Goal: Information Seeking & Learning: Learn about a topic

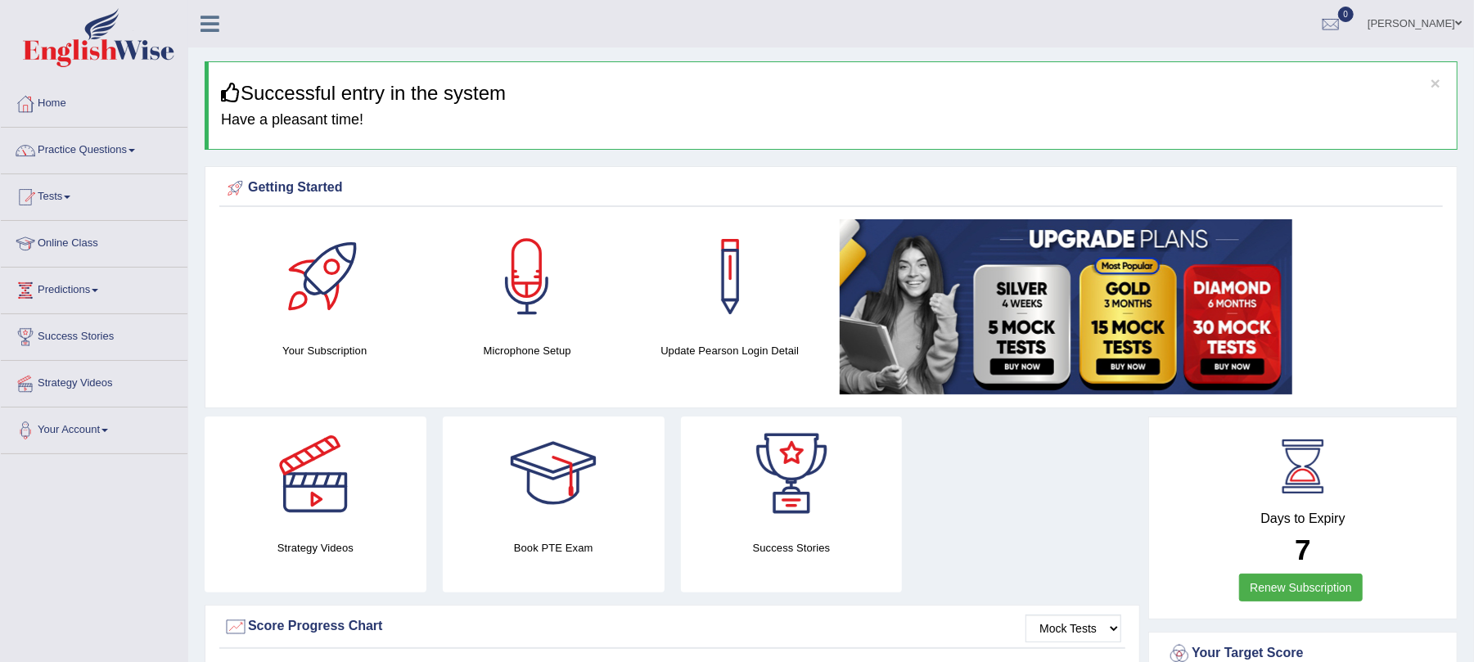
click at [830, 31] on ul "Jatinder Toggle navigation Username: 9bands Access Type: Online Subscription: S…" at bounding box center [1024, 23] width 900 height 47
click at [121, 145] on link "Practice Questions" at bounding box center [94, 148] width 187 height 41
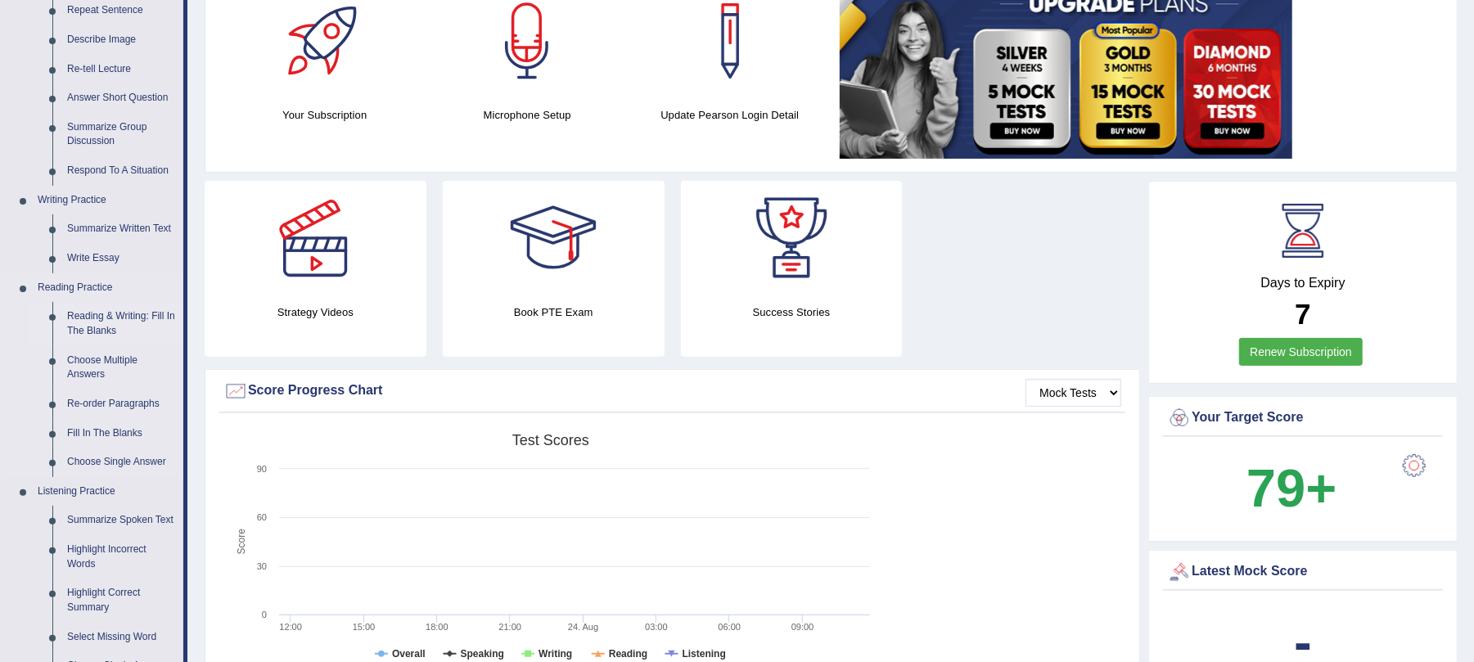
scroll to position [109, 0]
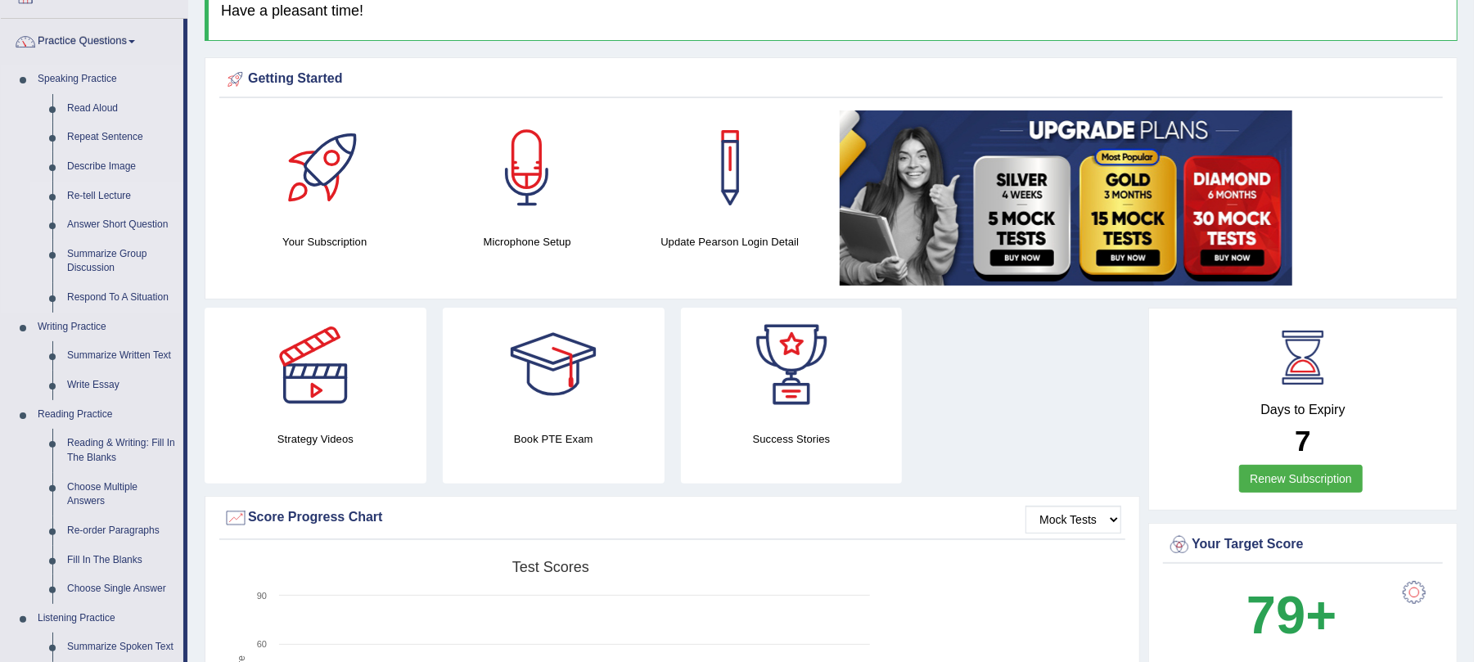
click at [101, 197] on link "Re-tell Lecture" at bounding box center [122, 196] width 124 height 29
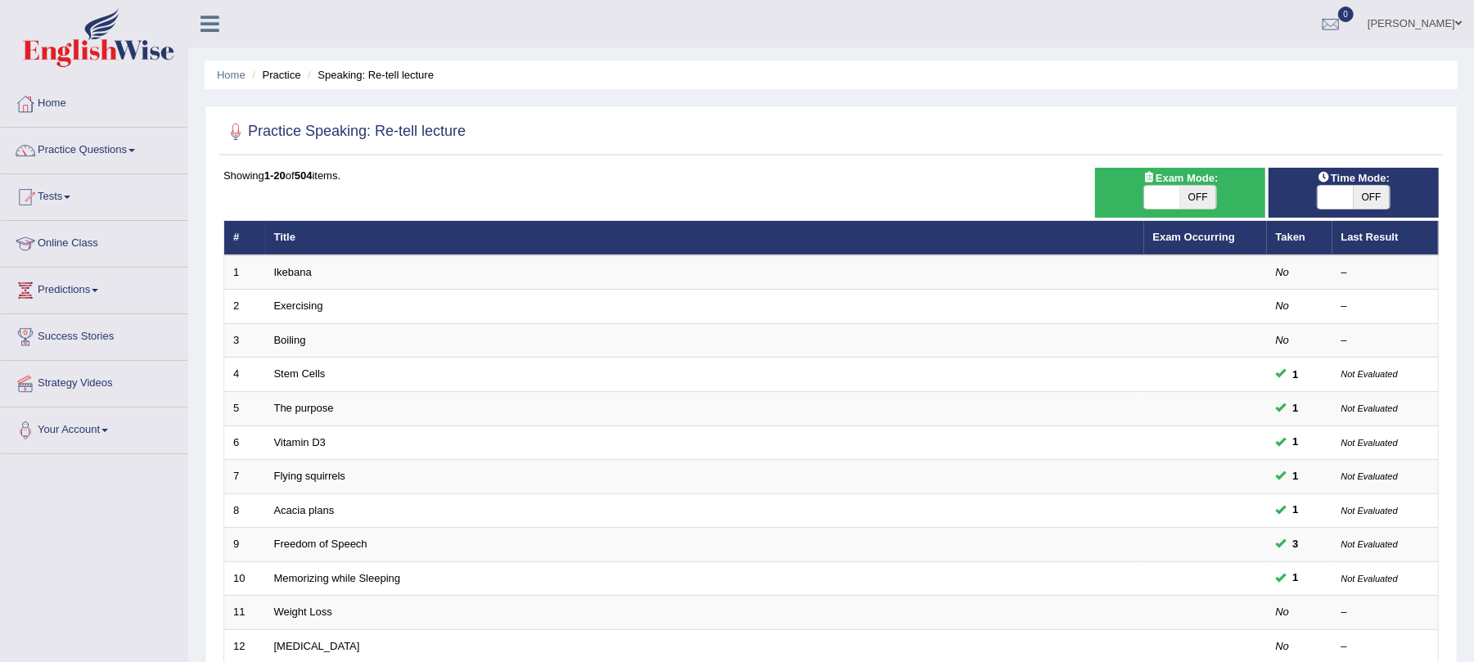
click at [1206, 197] on span "OFF" at bounding box center [1198, 197] width 36 height 23
checkbox input "true"
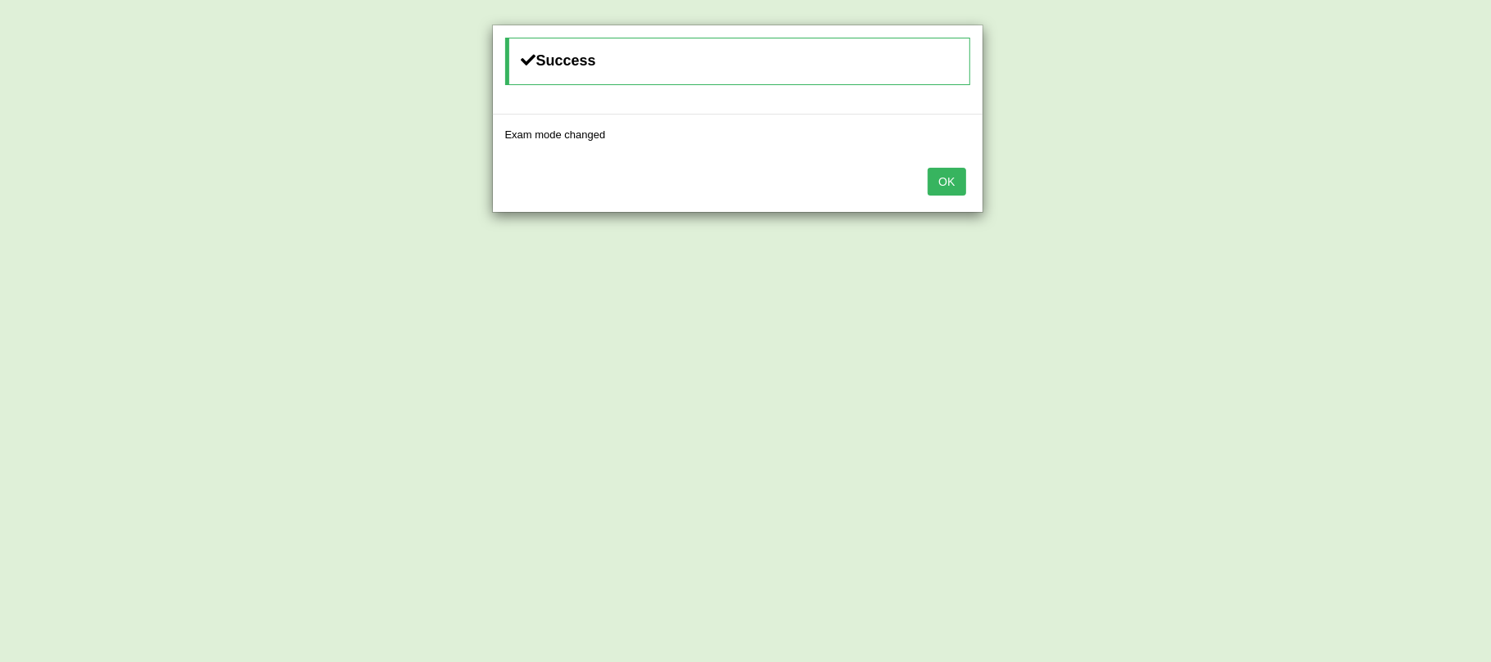
click at [957, 185] on button "OK" at bounding box center [946, 182] width 38 height 28
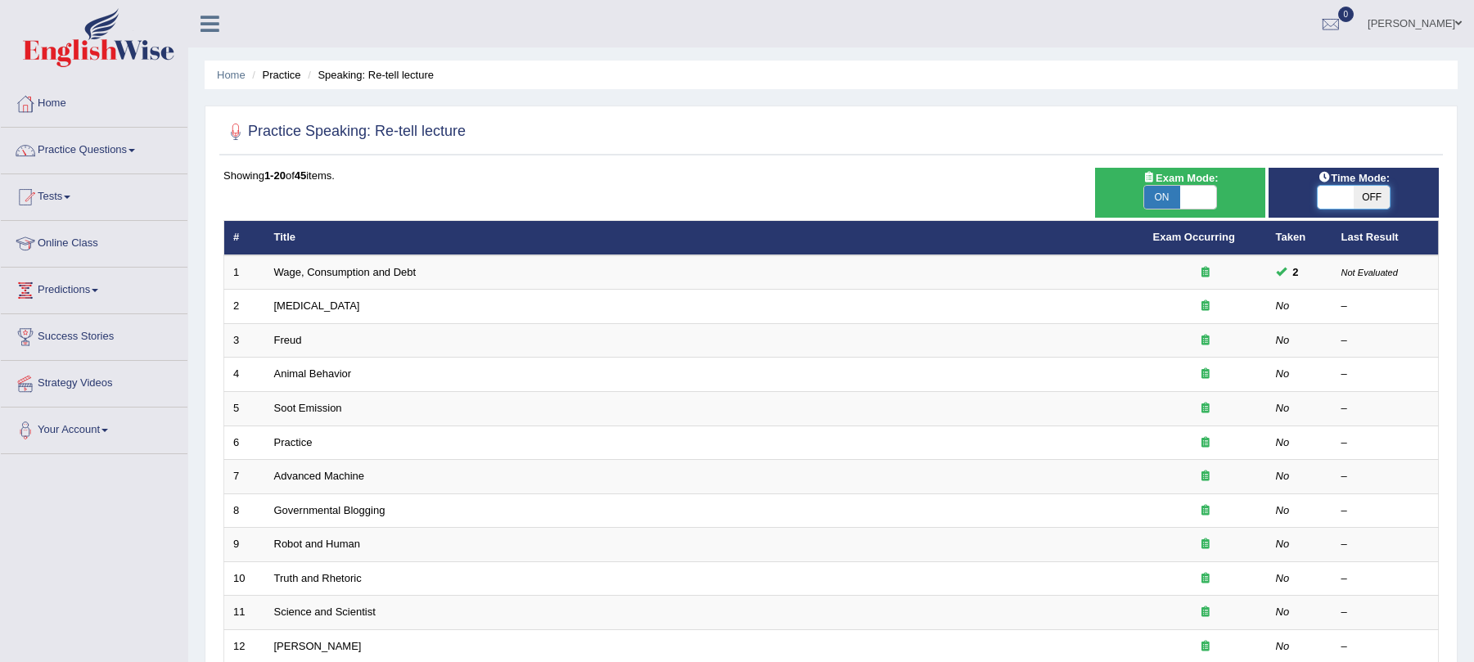
click at [1350, 191] on span at bounding box center [1336, 197] width 36 height 23
checkbox input "true"
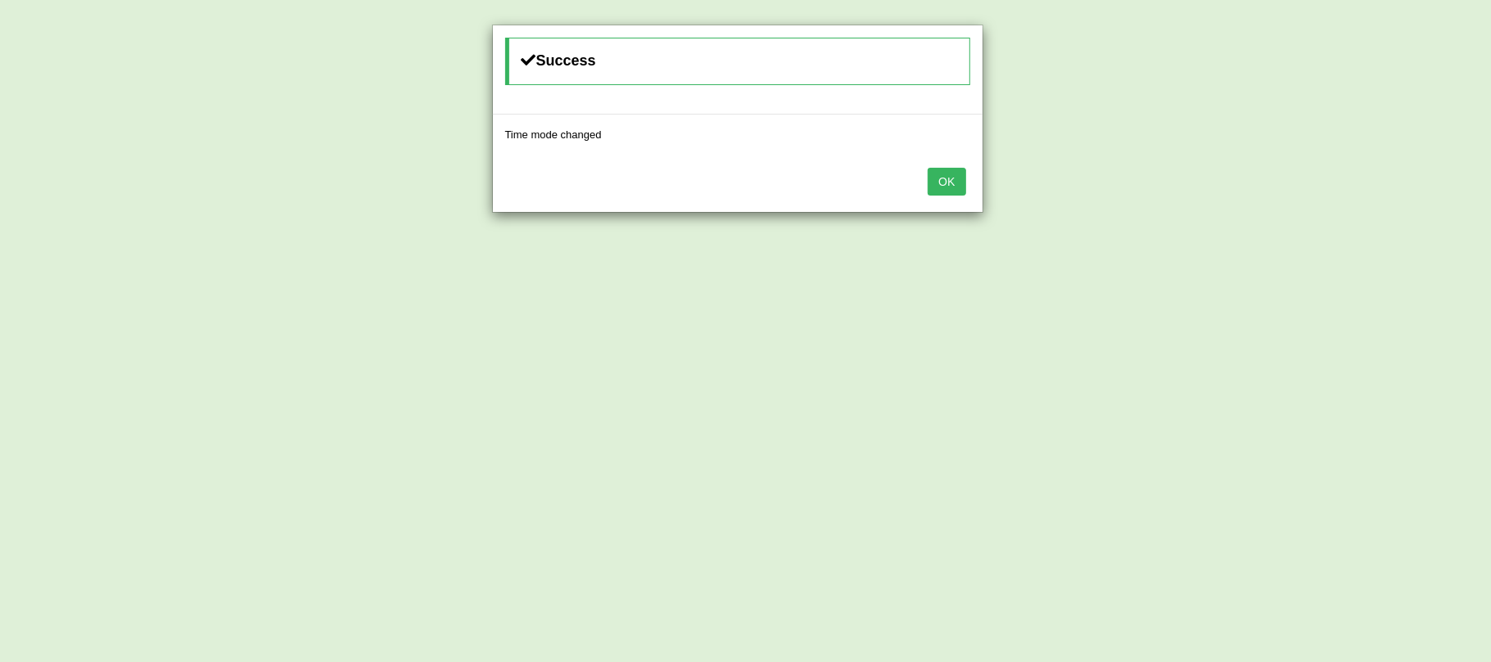
click at [947, 174] on button "OK" at bounding box center [946, 182] width 38 height 28
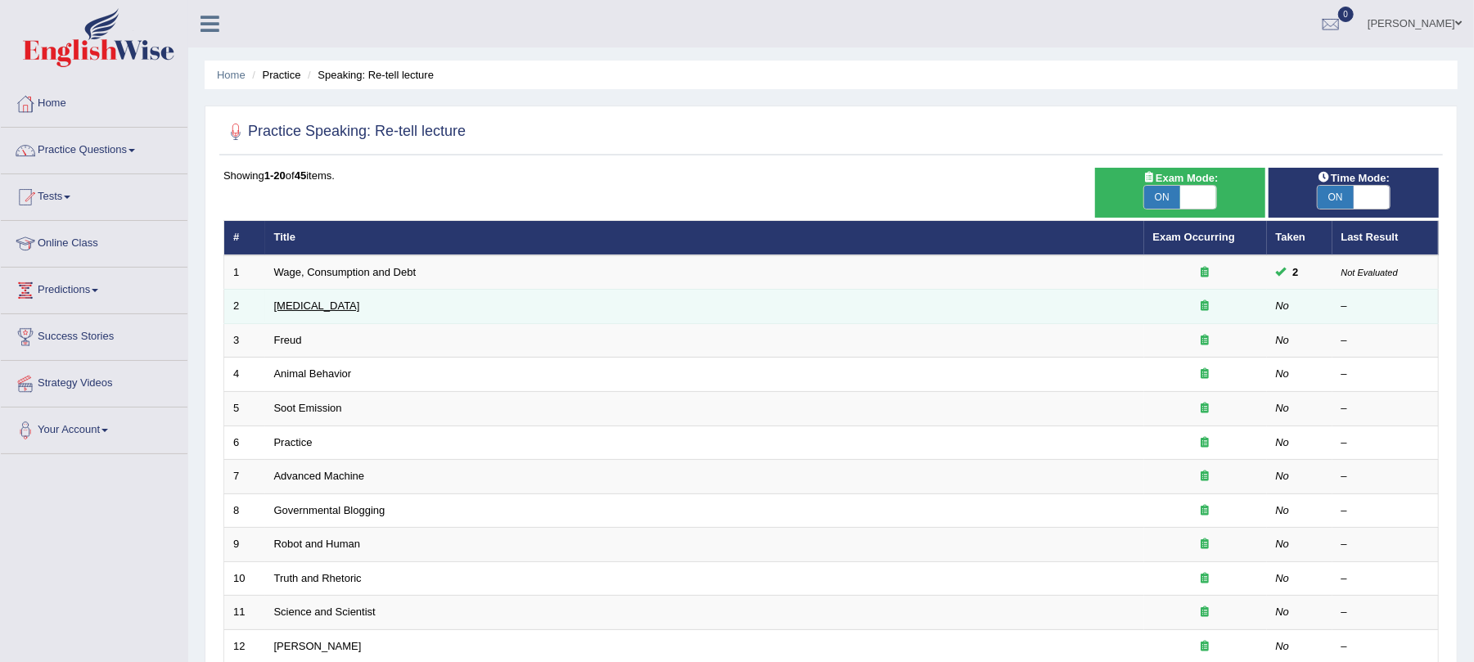
click at [318, 305] on link "Language Disorder" at bounding box center [317, 306] width 86 height 12
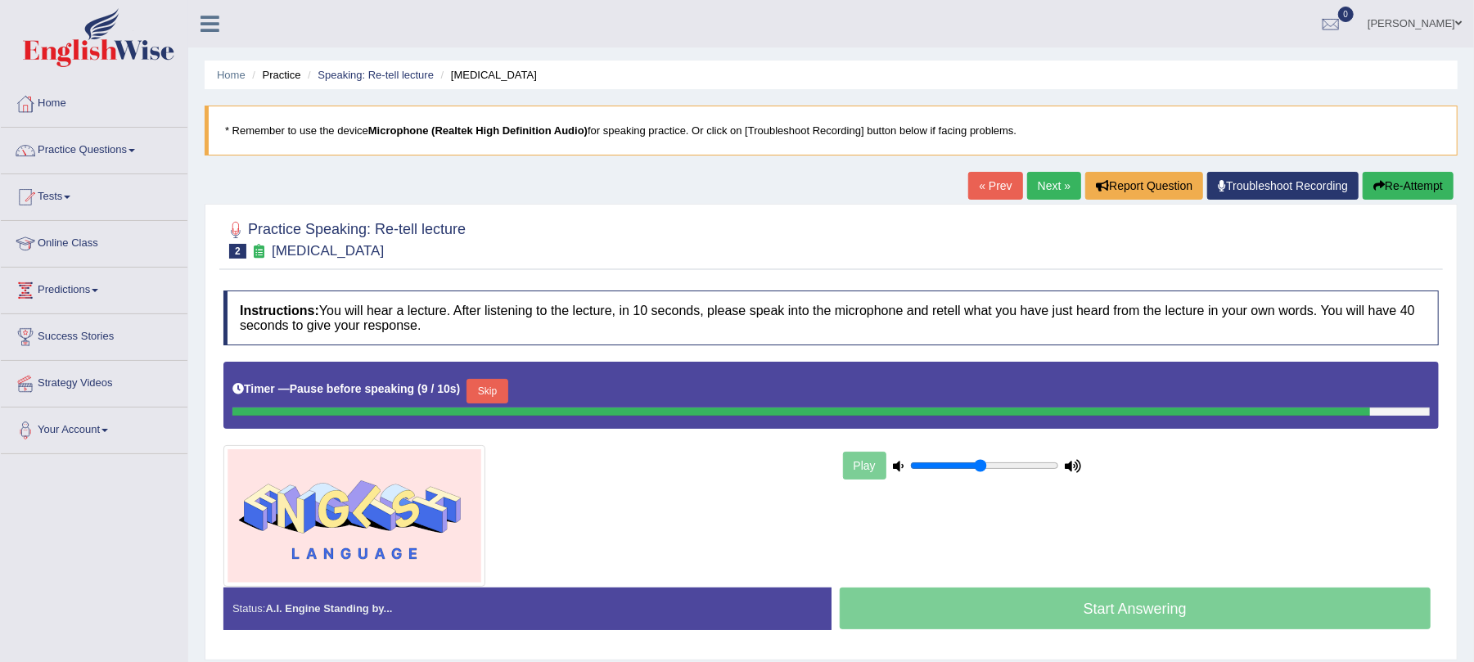
click at [505, 386] on button "Skip" at bounding box center [487, 391] width 41 height 25
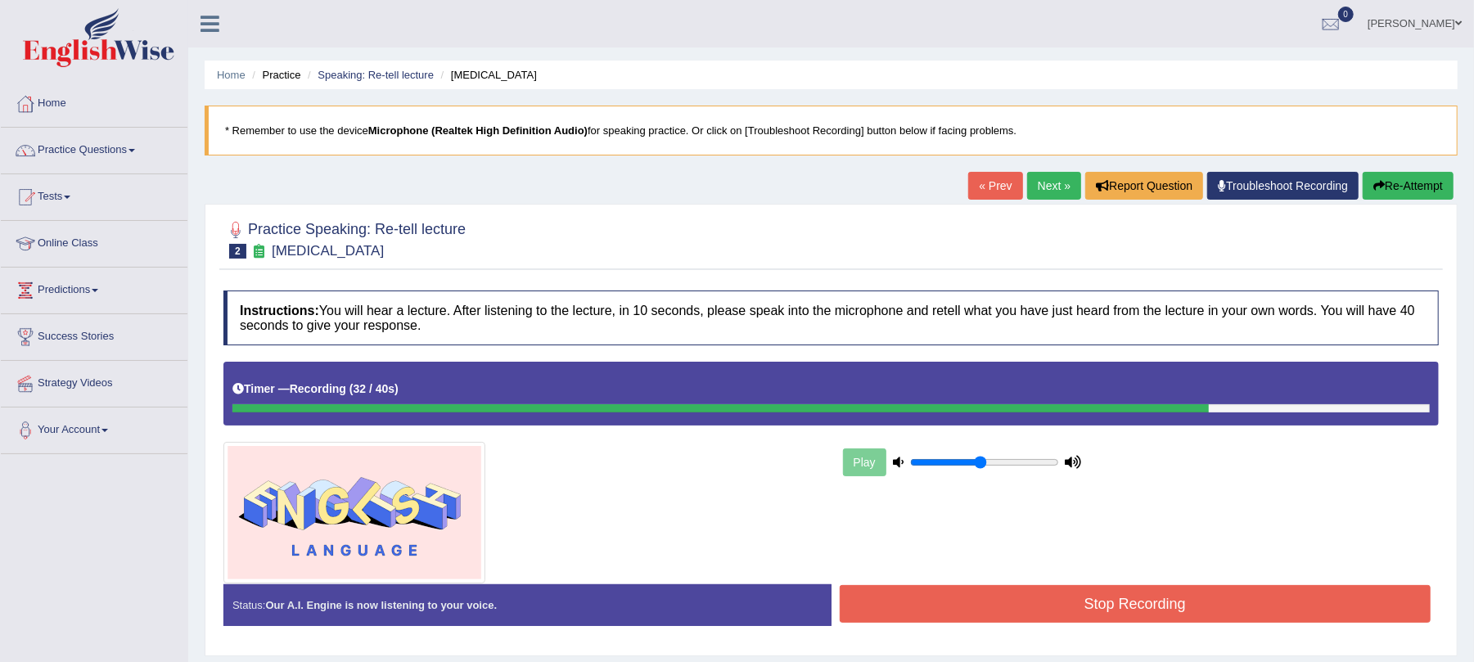
click at [1040, 598] on button "Stop Recording" at bounding box center [1136, 604] width 592 height 38
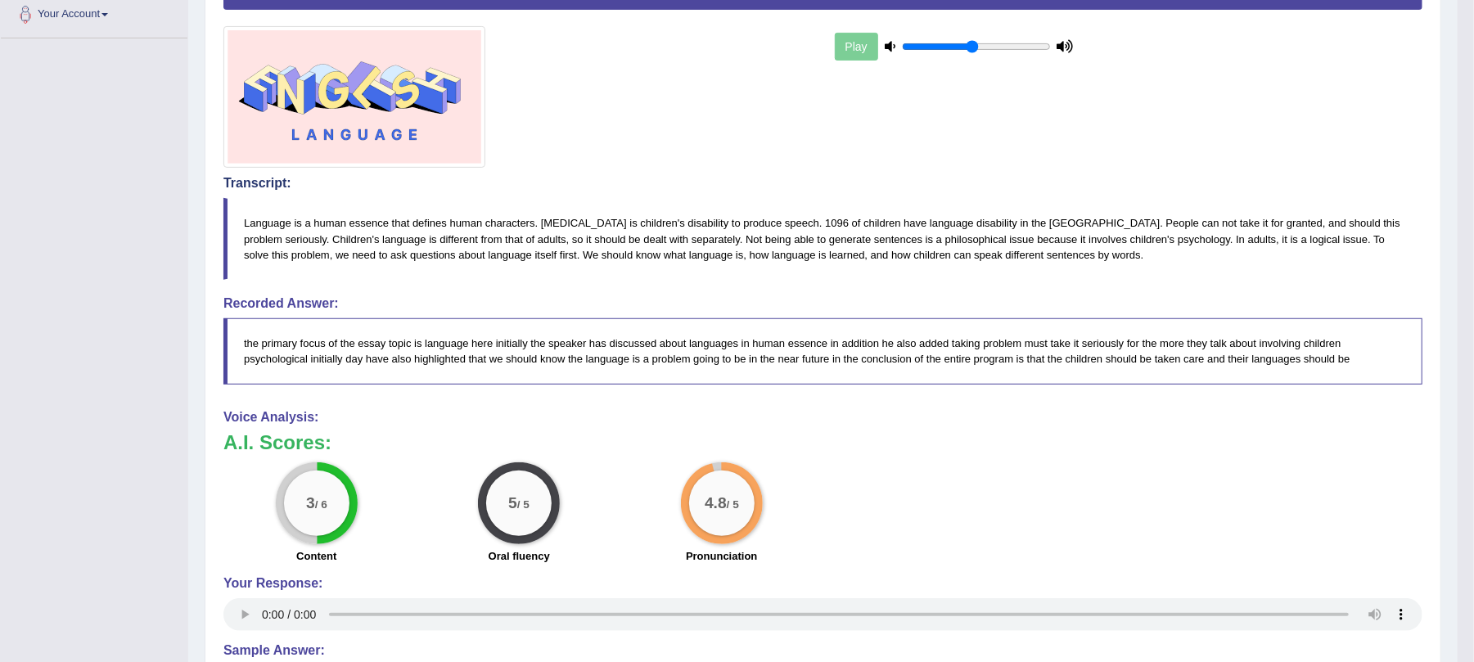
scroll to position [109, 0]
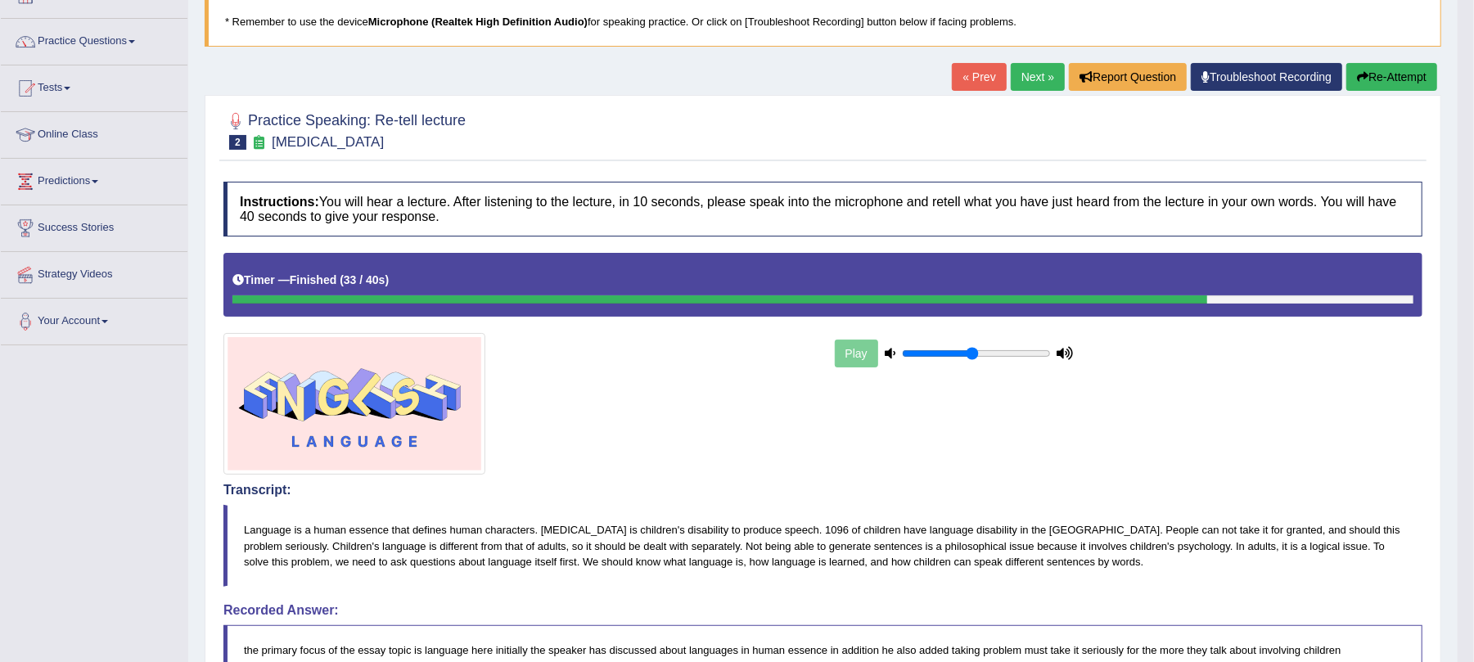
click at [1352, 82] on button "Re-Attempt" at bounding box center [1391, 77] width 91 height 28
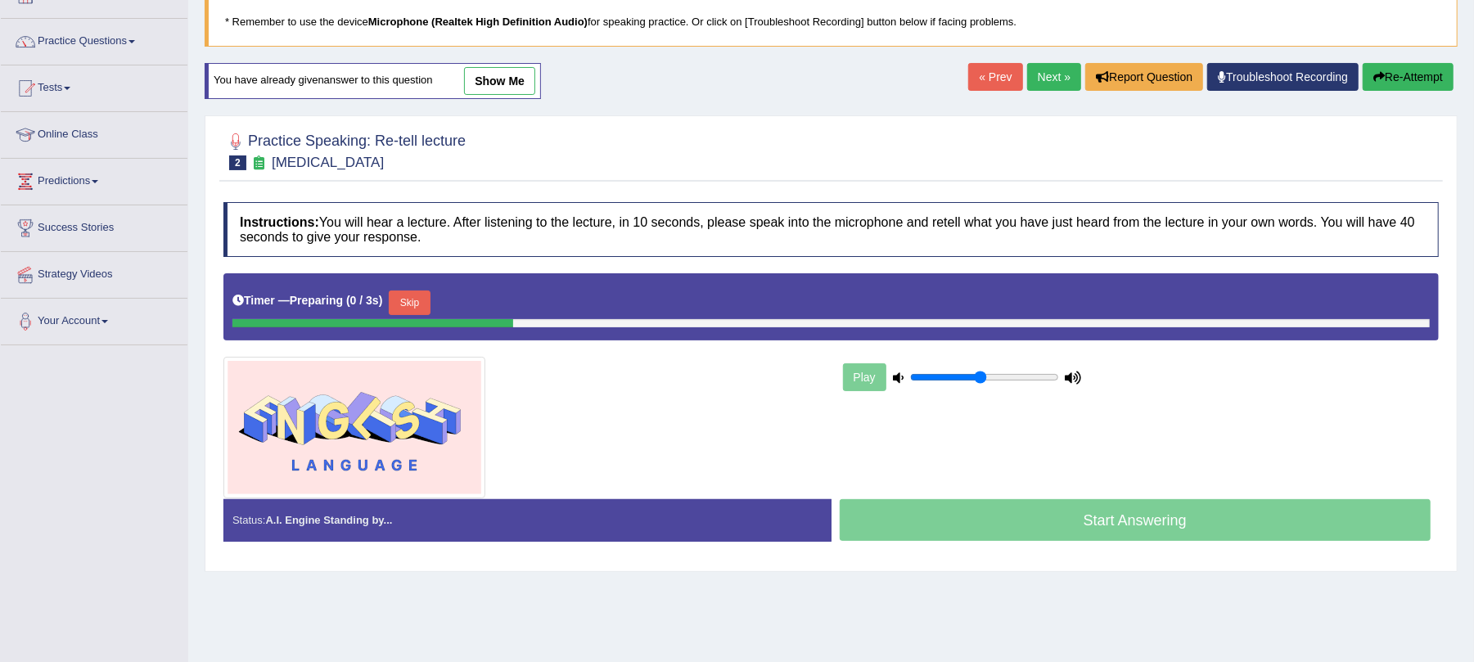
click at [422, 298] on button "Skip" at bounding box center [409, 303] width 41 height 25
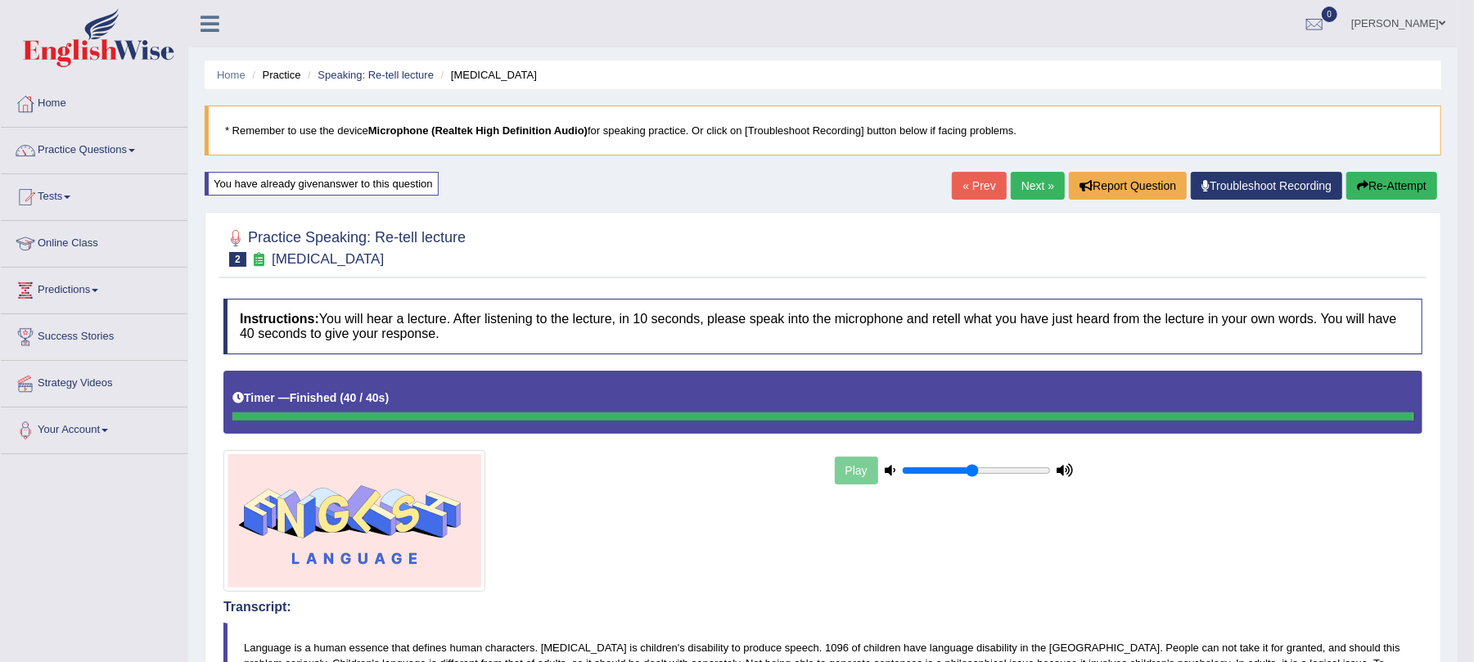
click at [1035, 187] on link "Next »" at bounding box center [1038, 186] width 54 height 28
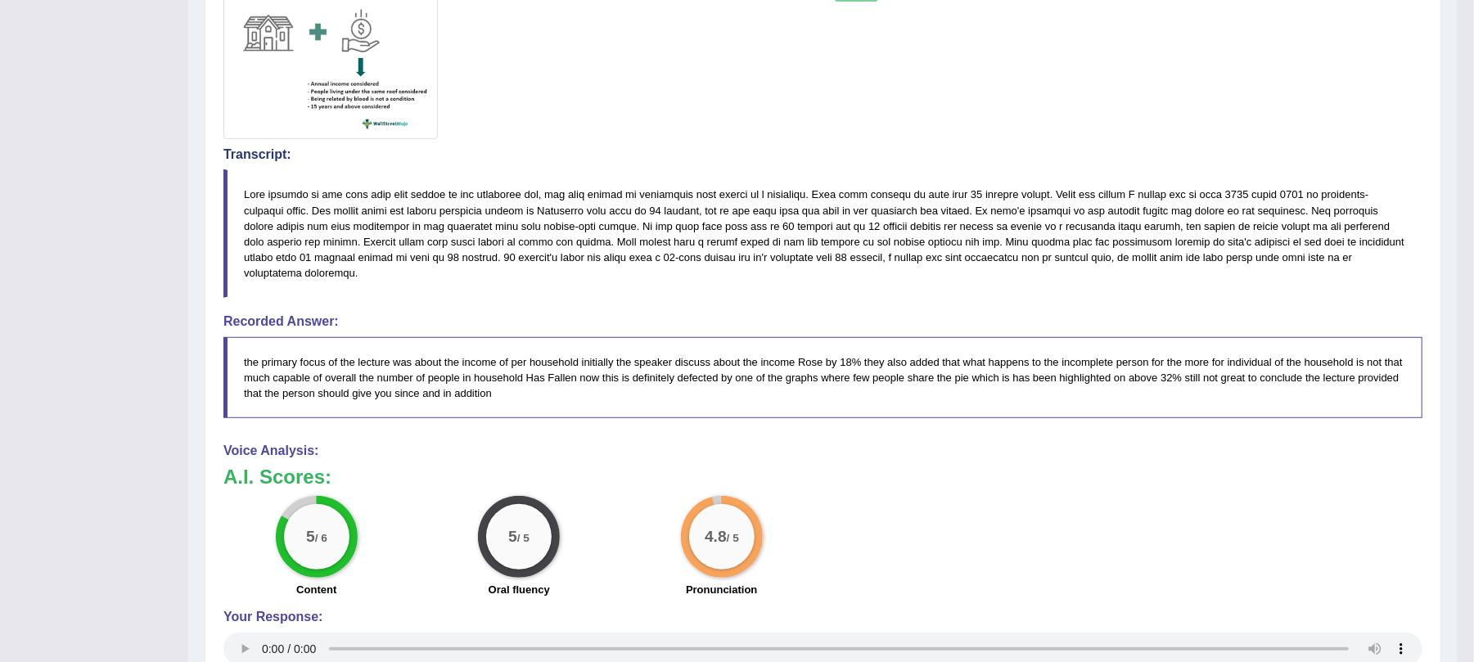
scroll to position [148, 0]
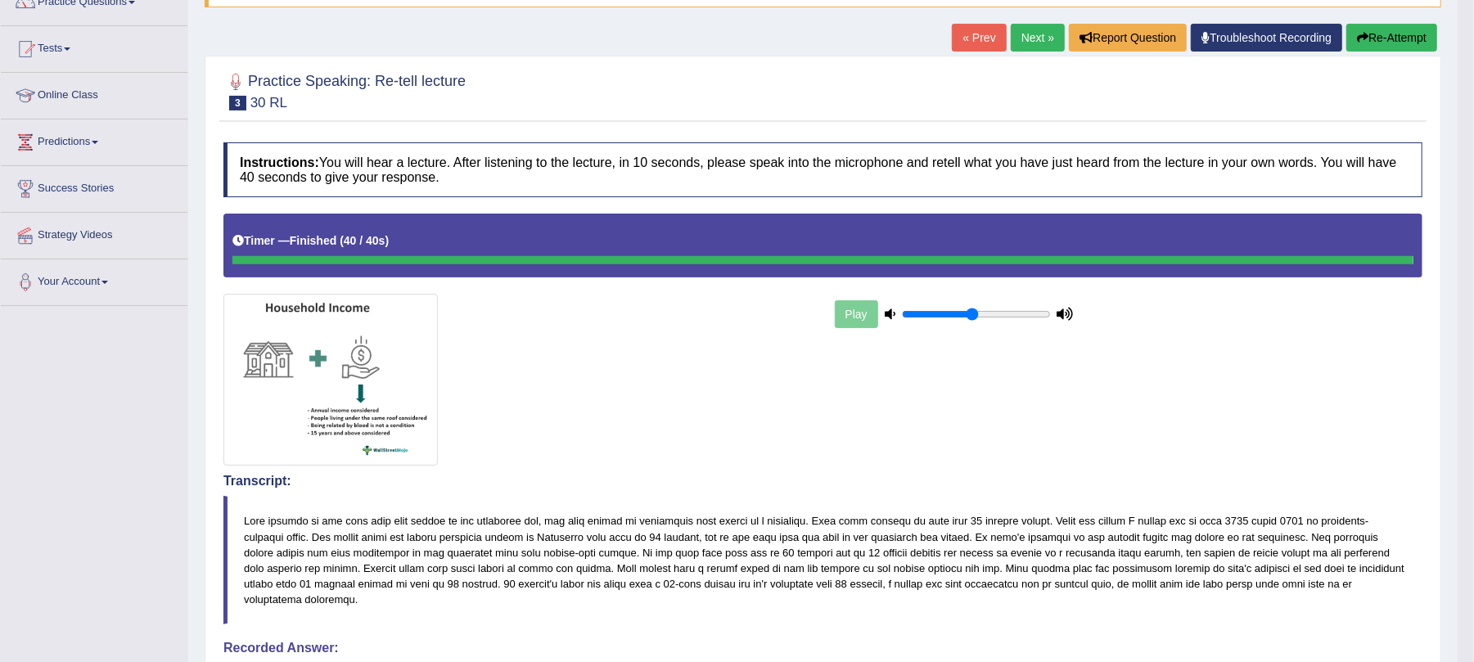
click at [1023, 43] on link "Next »" at bounding box center [1038, 38] width 54 height 28
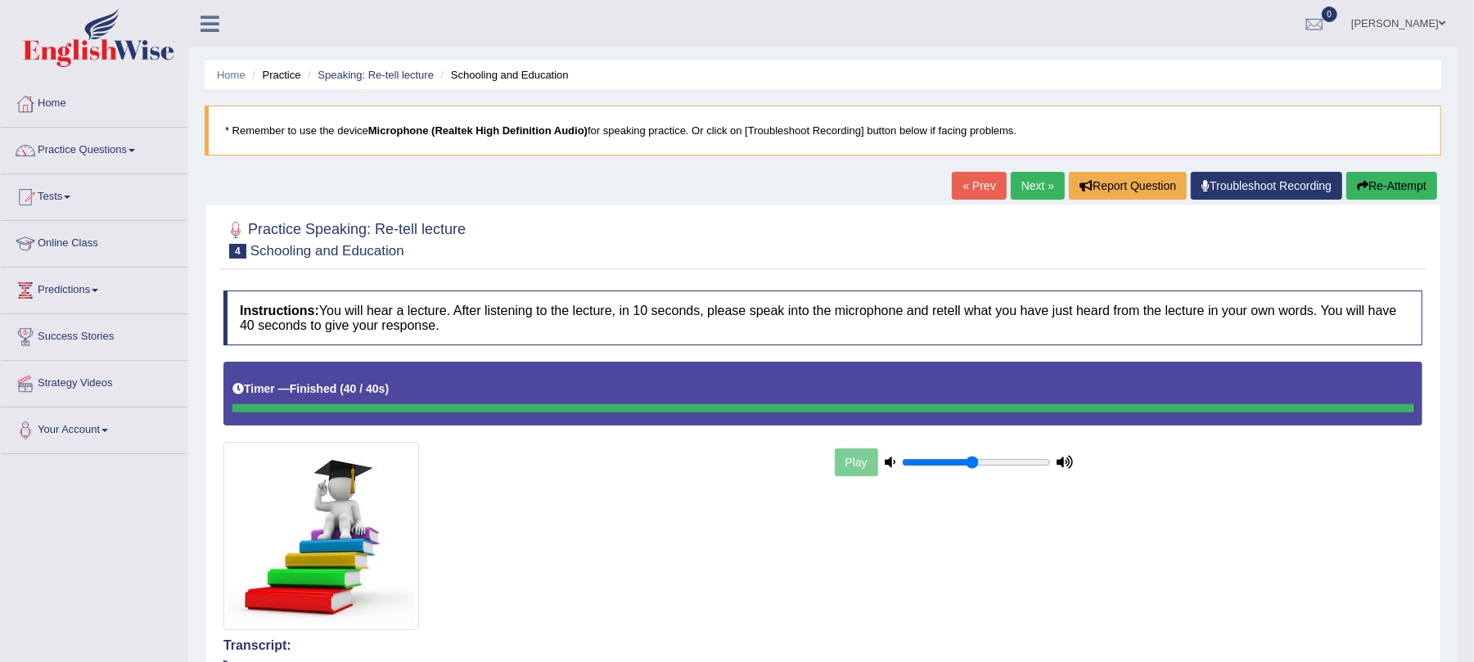
click at [1366, 180] on button "Re-Attempt" at bounding box center [1391, 186] width 91 height 28
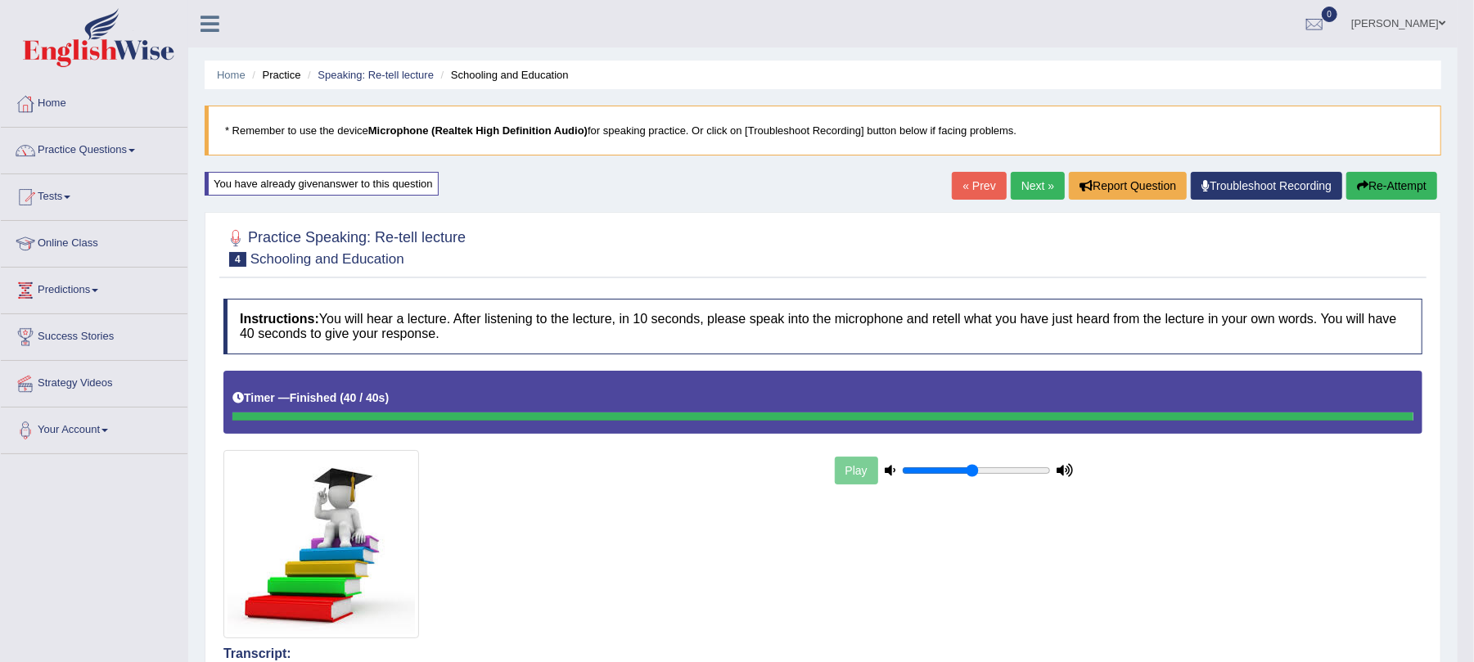
click at [1035, 177] on link "Next »" at bounding box center [1038, 186] width 54 height 28
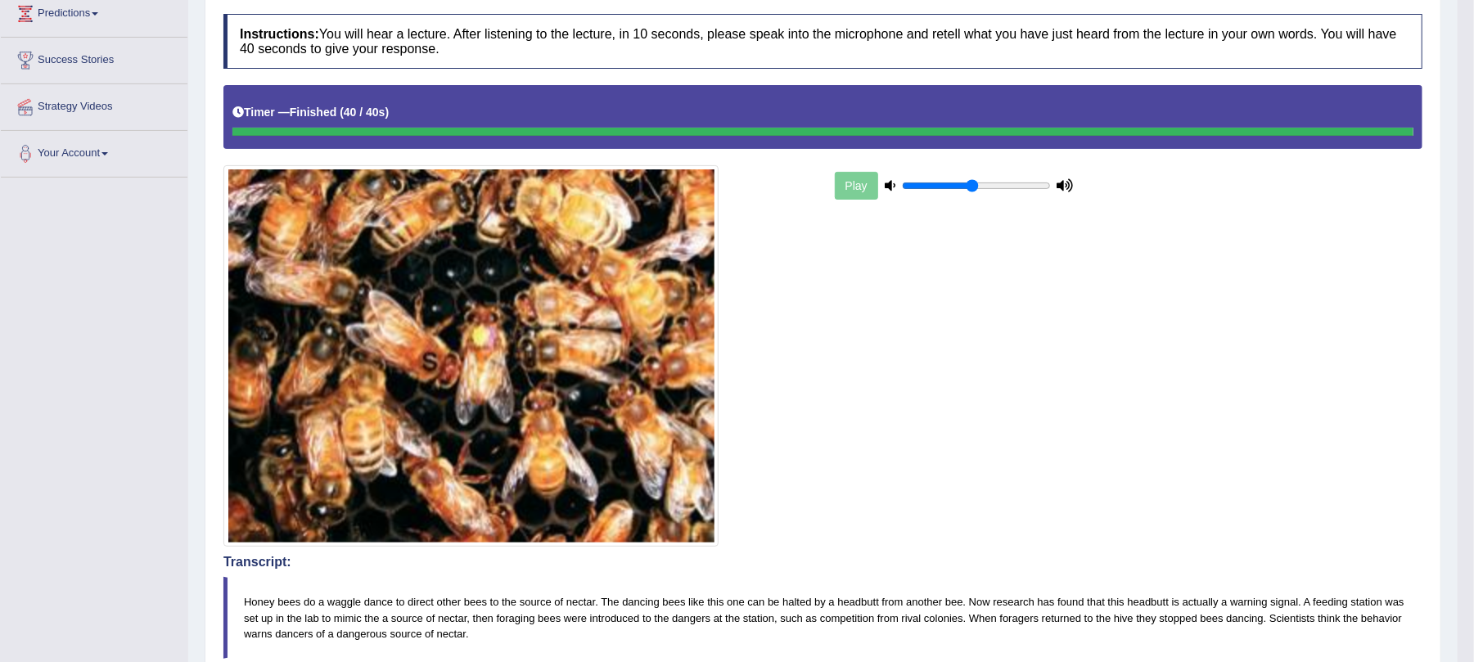
scroll to position [92, 0]
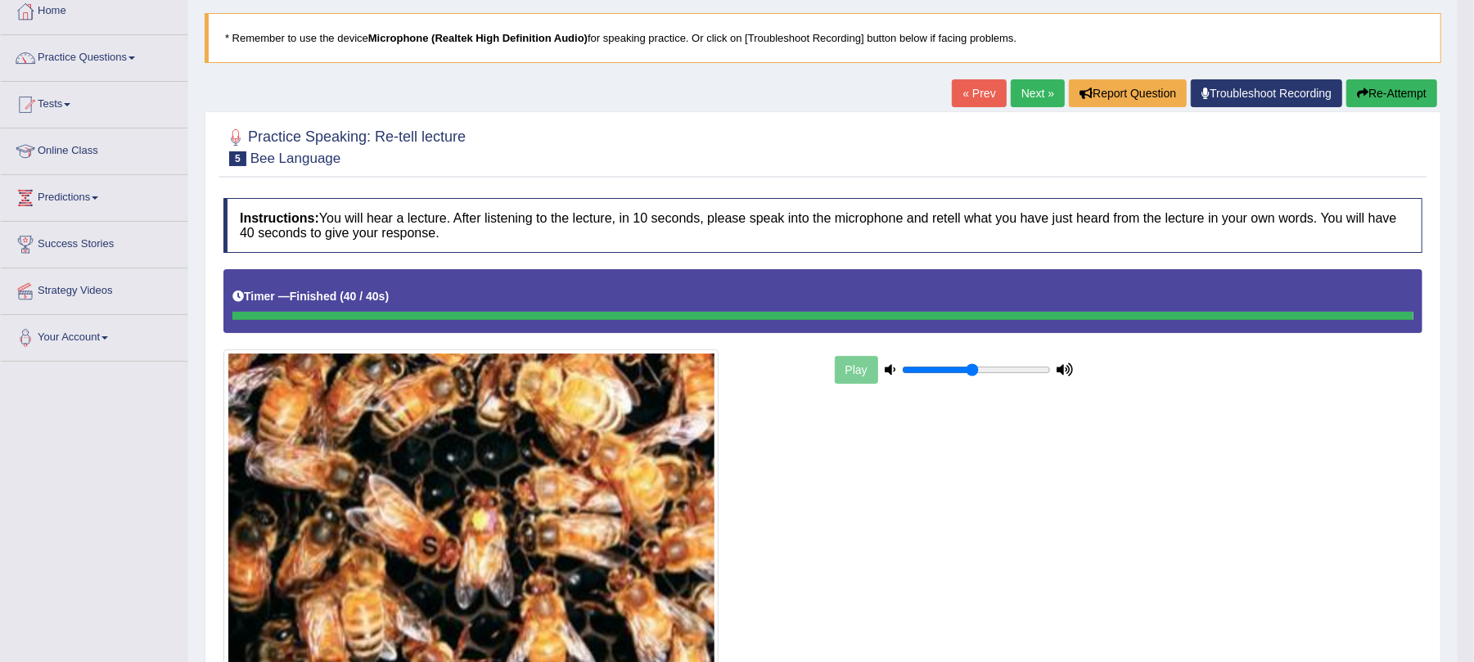
click at [1396, 97] on button "Re-Attempt" at bounding box center [1391, 93] width 91 height 28
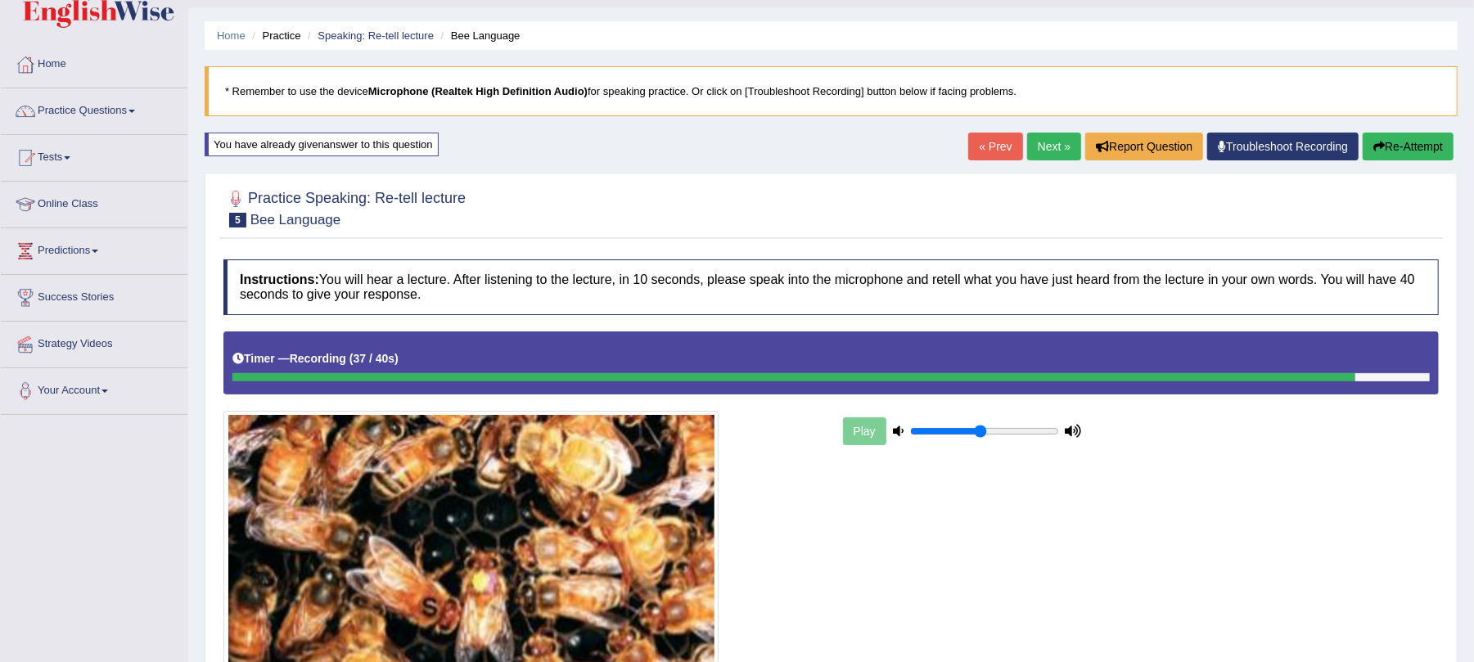
scroll to position [299, 0]
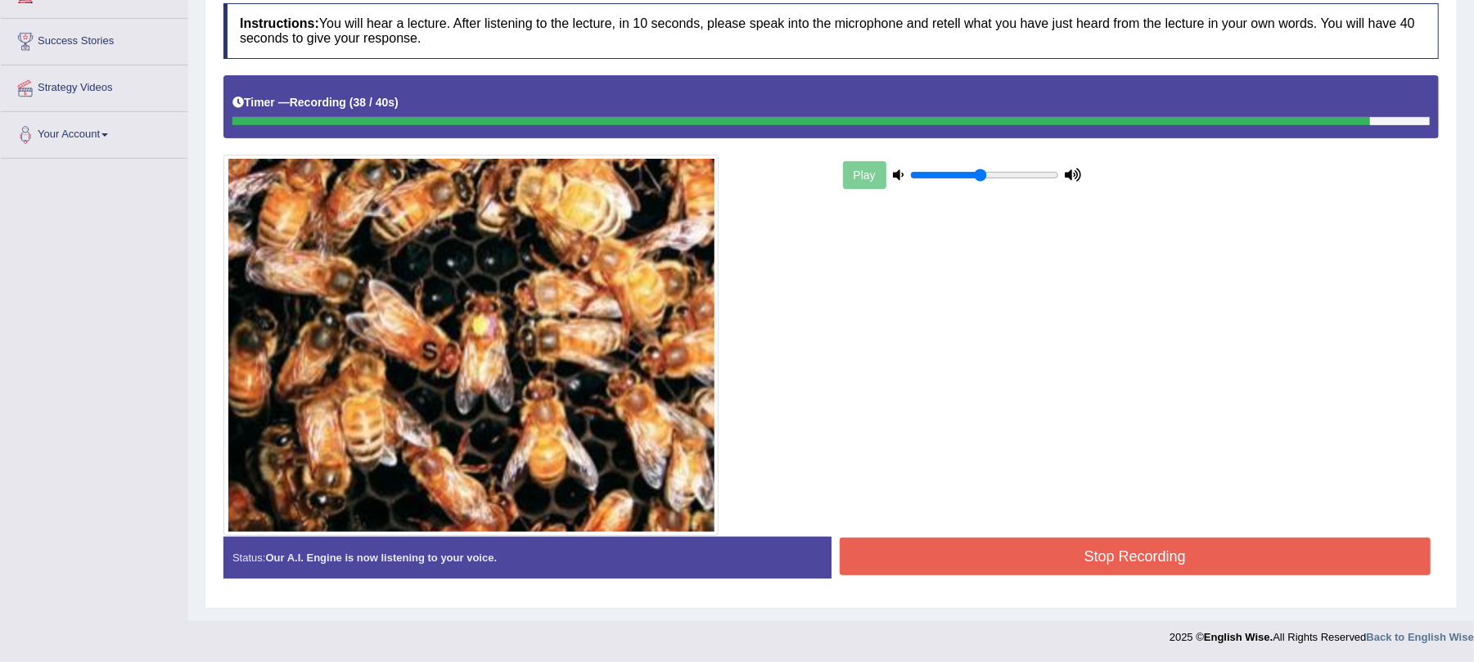
click at [1005, 548] on button "Stop Recording" at bounding box center [1136, 557] width 592 height 38
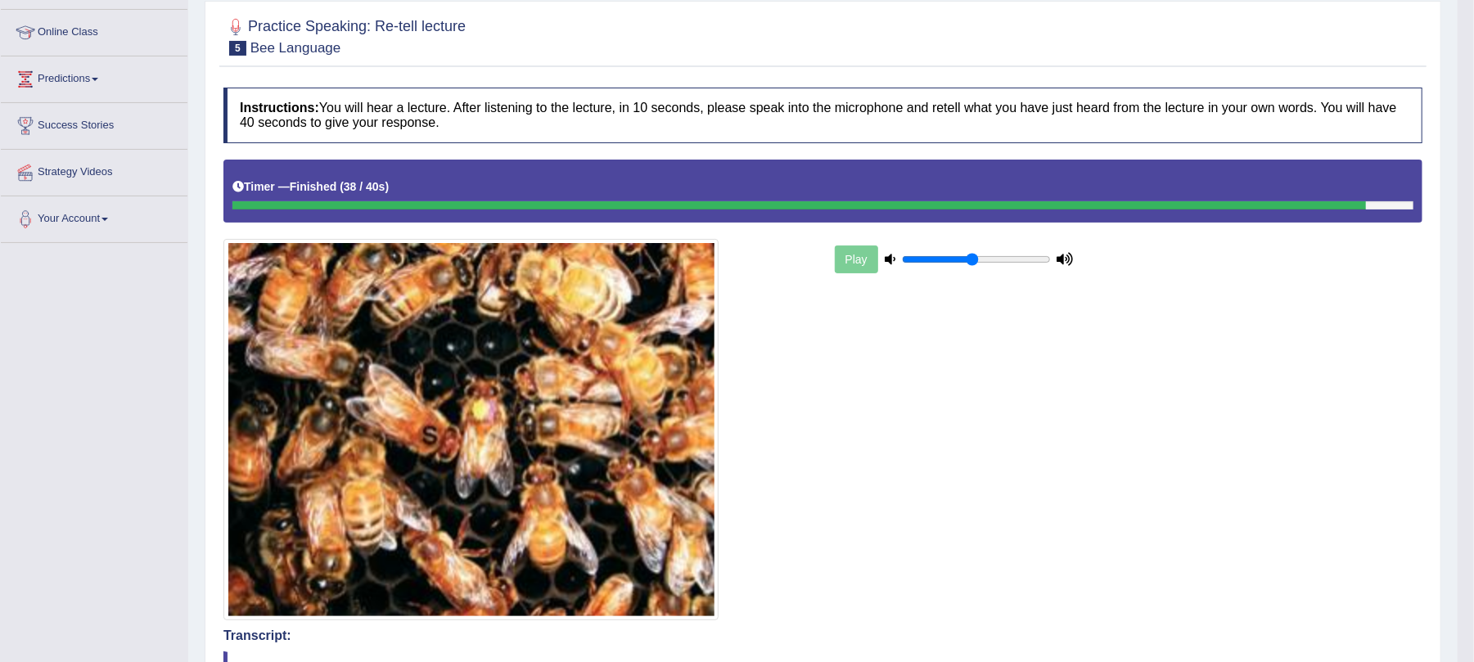
scroll to position [0, 0]
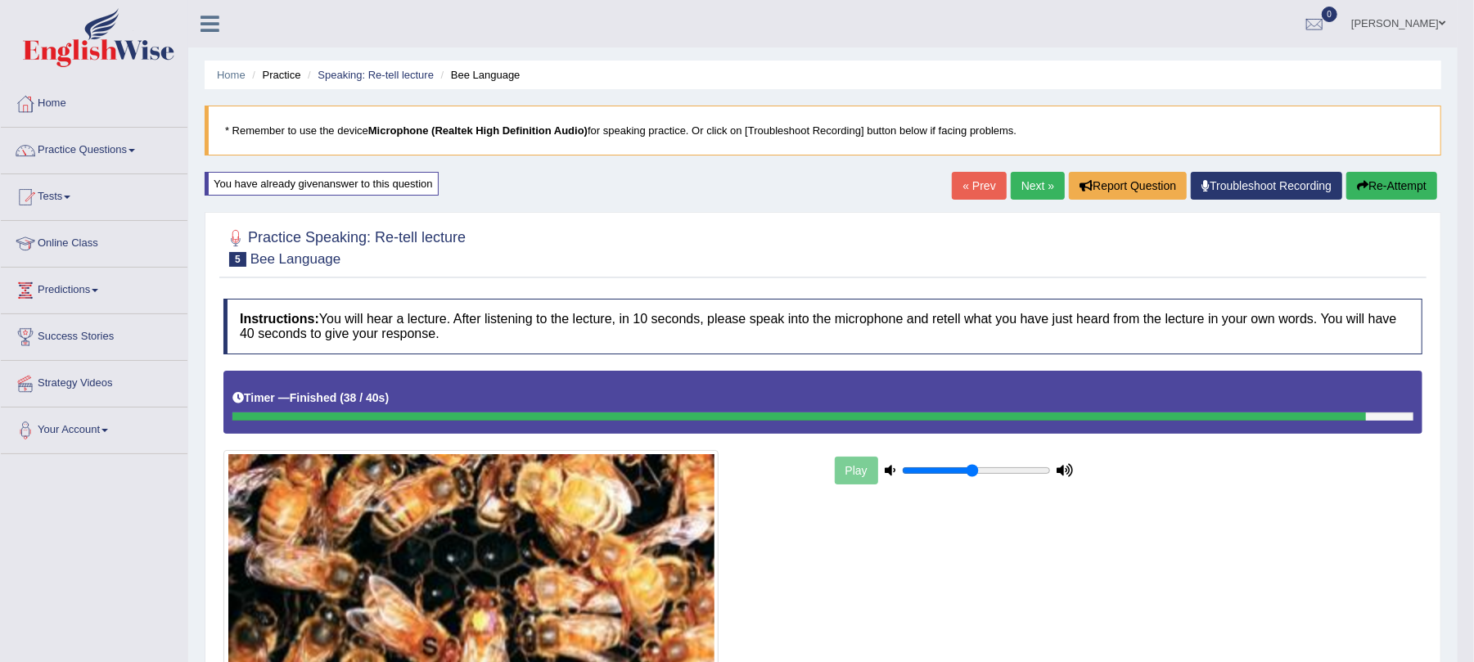
click at [1019, 180] on link "Next »" at bounding box center [1038, 186] width 54 height 28
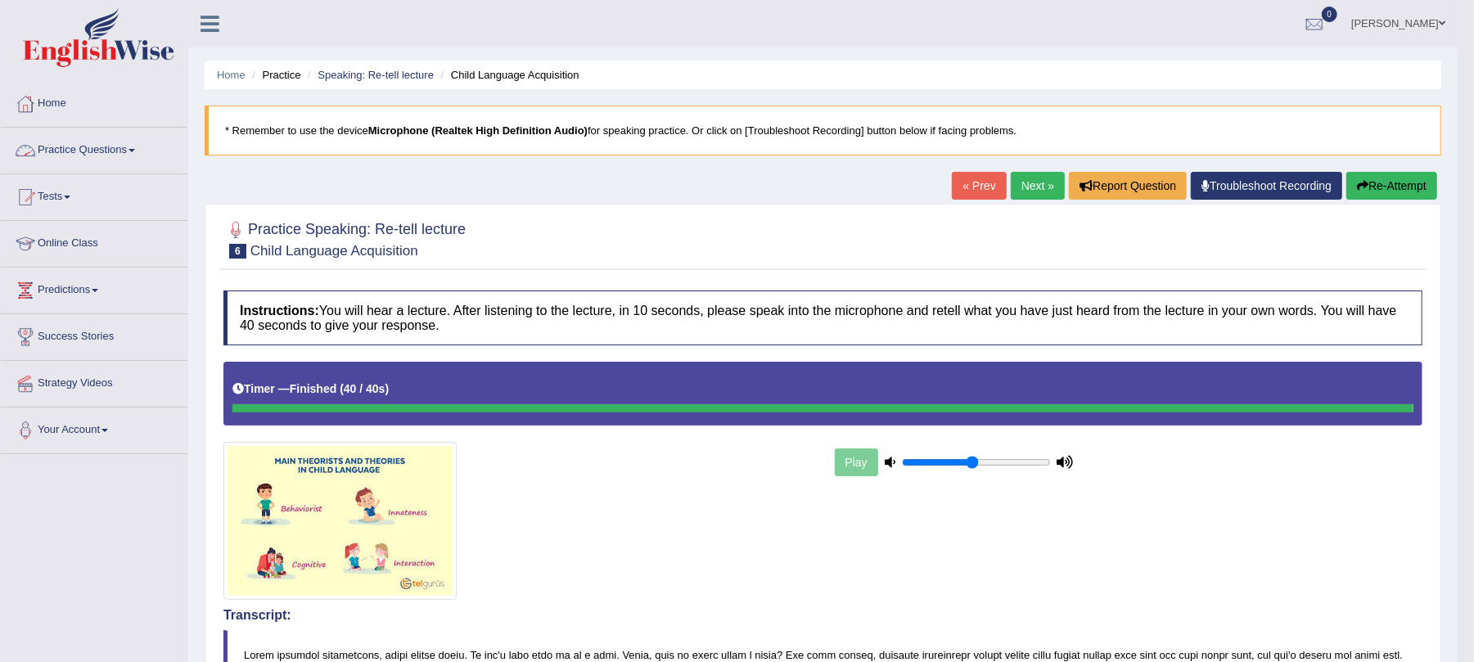
click at [105, 161] on link "Practice Questions" at bounding box center [94, 148] width 187 height 41
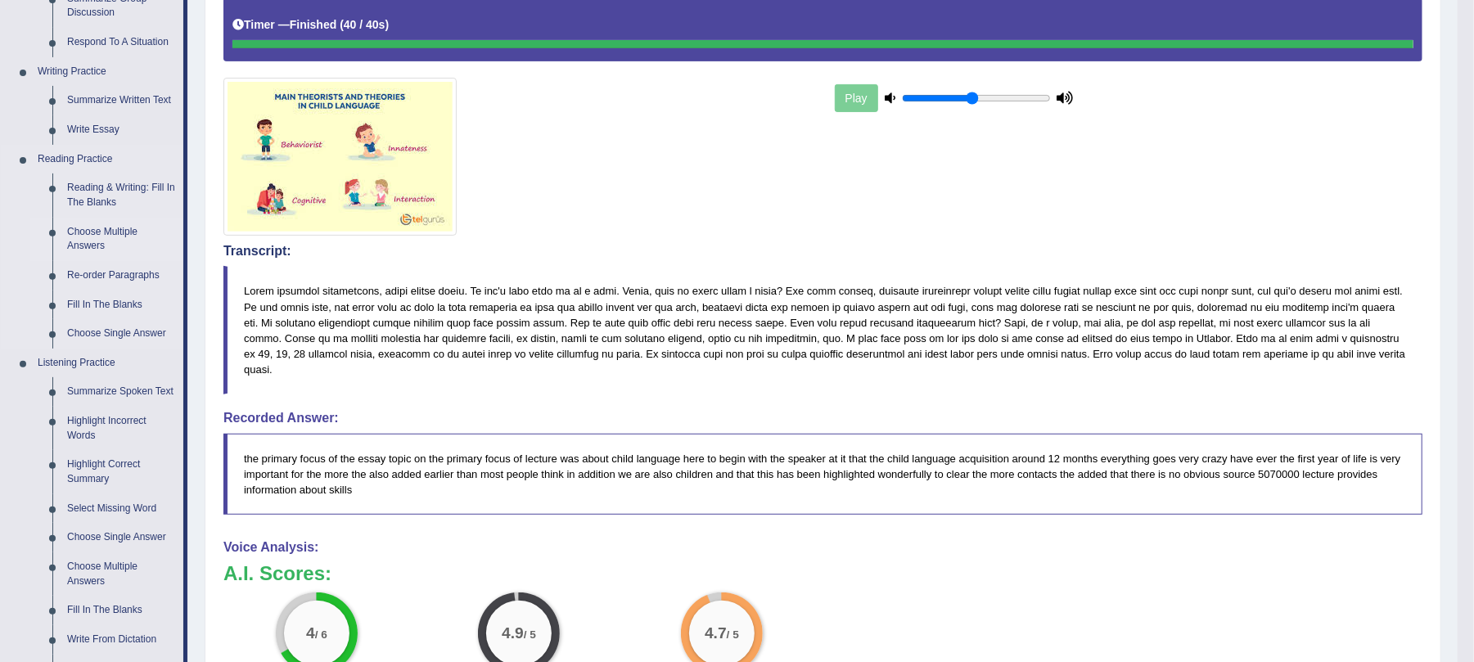
scroll to position [218, 0]
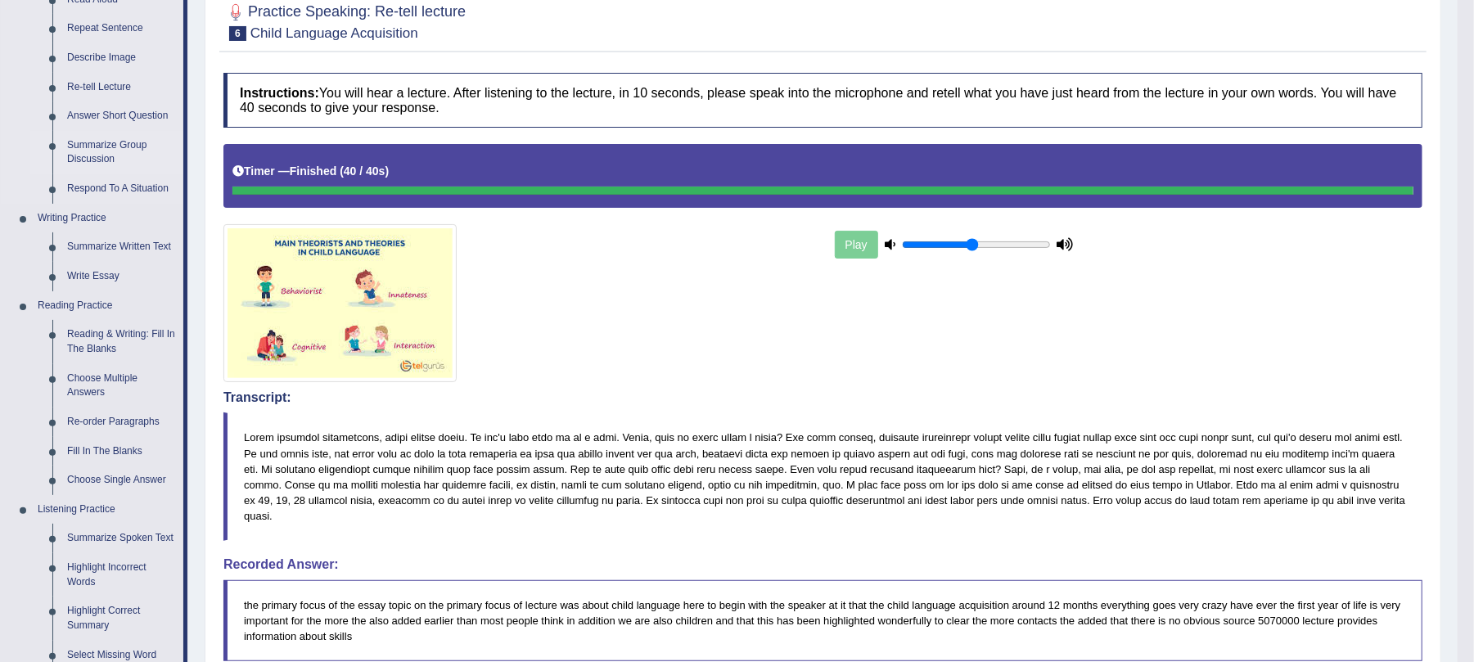
click at [115, 145] on link "Summarize Group Discussion" at bounding box center [122, 152] width 124 height 43
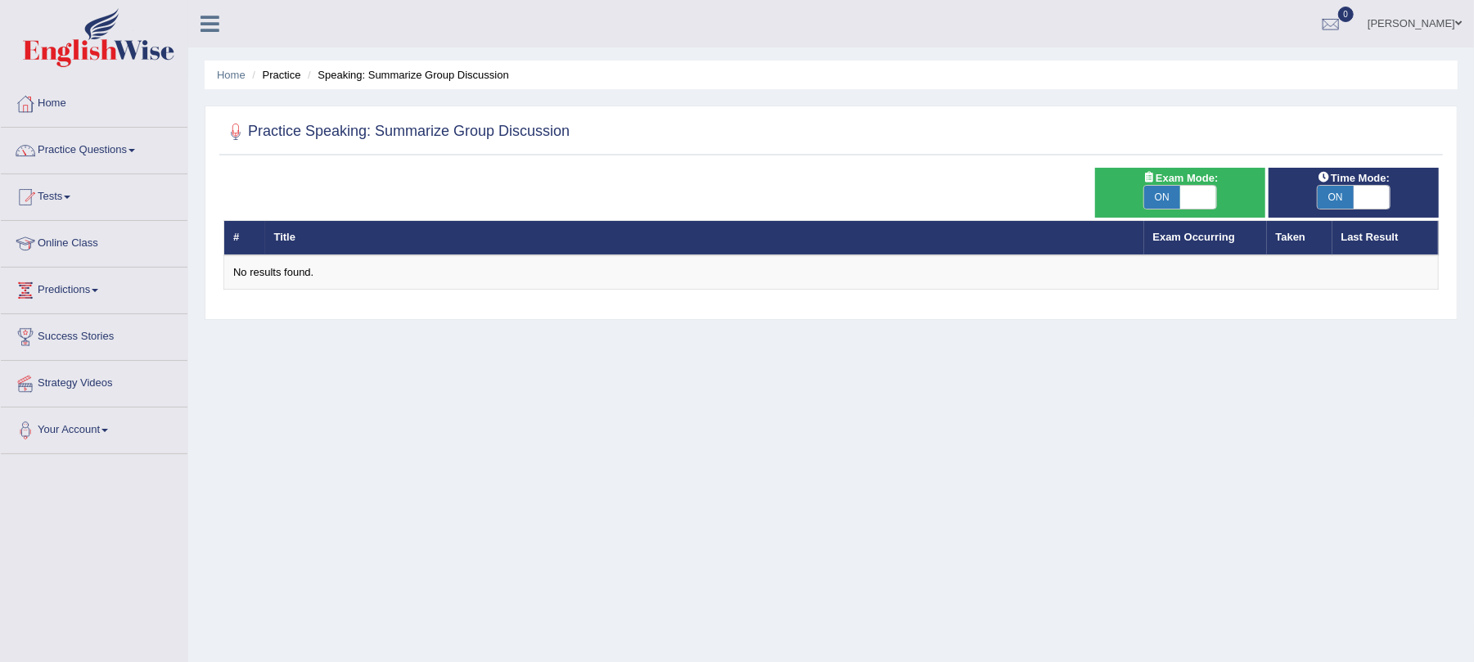
click at [1323, 197] on span "ON" at bounding box center [1336, 197] width 36 height 23
checkbox input "false"
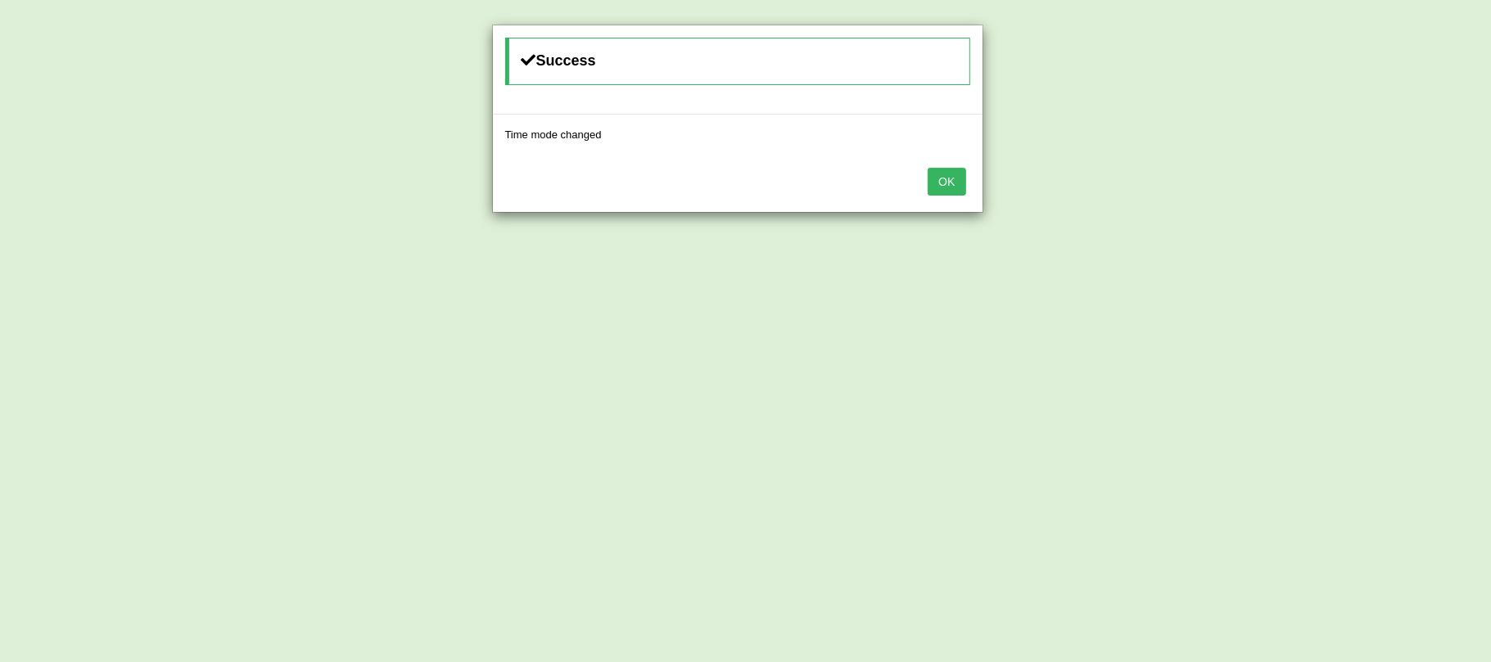
click at [956, 191] on button "OK" at bounding box center [946, 182] width 38 height 28
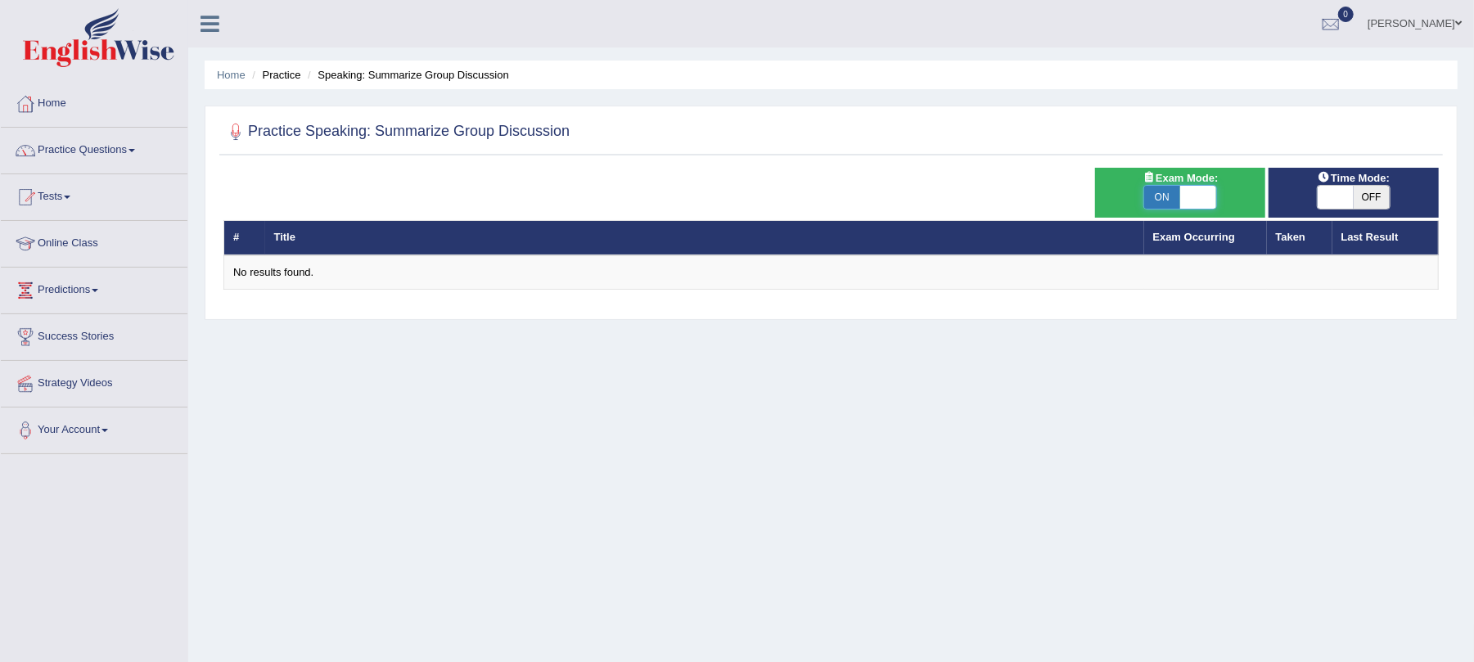
click at [1182, 191] on span at bounding box center [1198, 197] width 36 height 23
checkbox input "false"
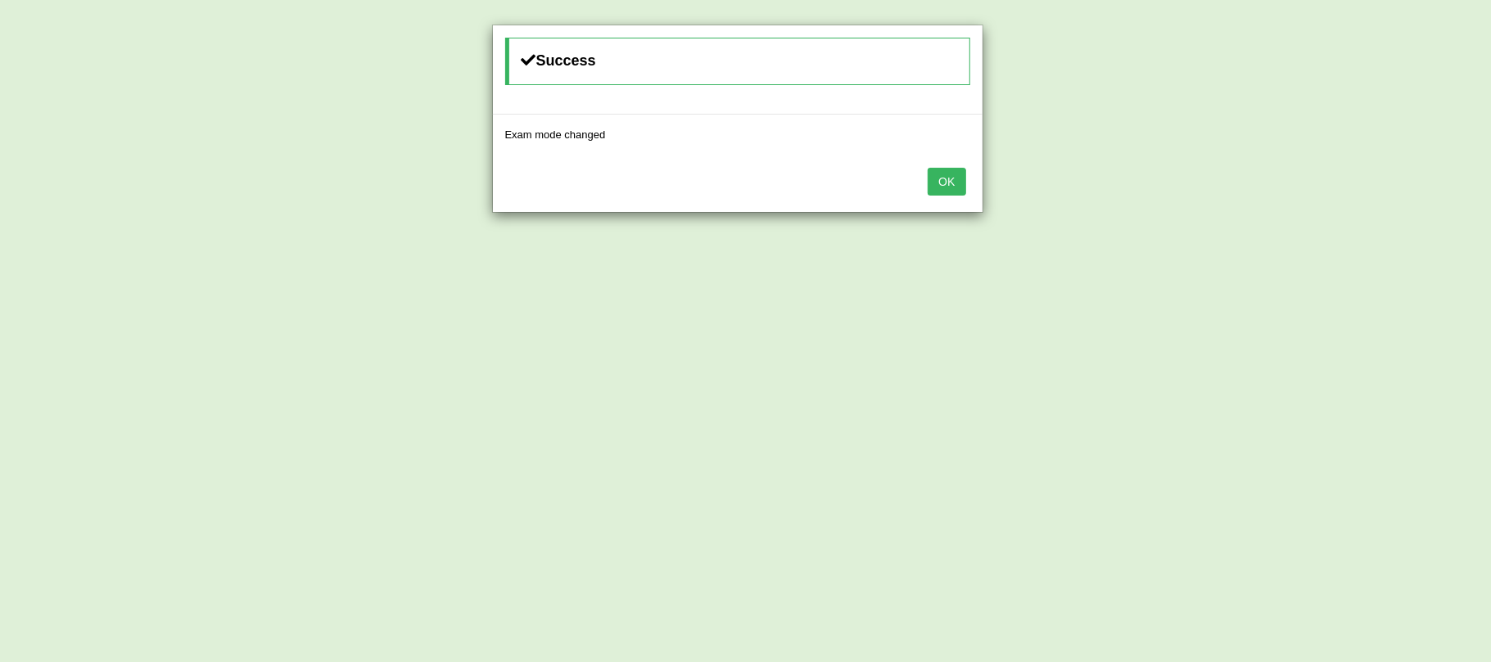
click at [924, 164] on div "OK" at bounding box center [737, 183] width 489 height 57
click at [928, 170] on button "OK" at bounding box center [946, 182] width 38 height 28
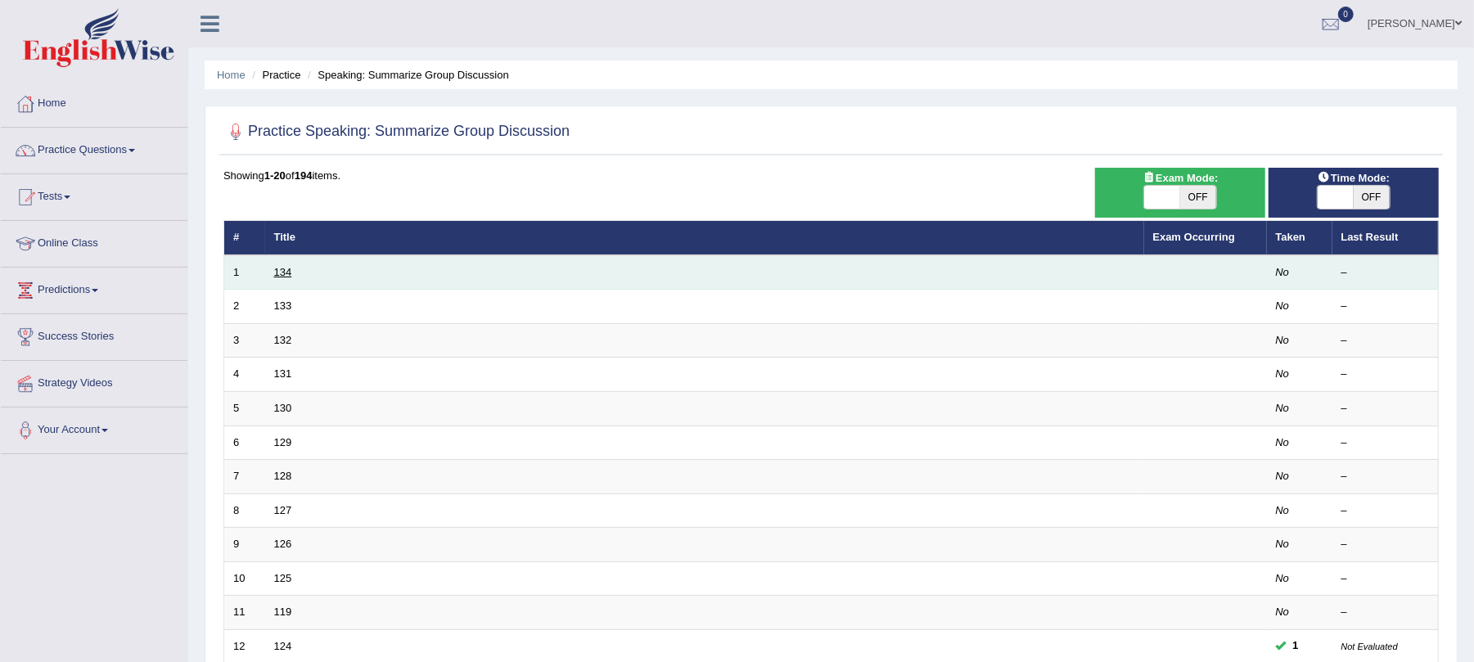
click at [278, 277] on link "134" at bounding box center [283, 272] width 18 height 12
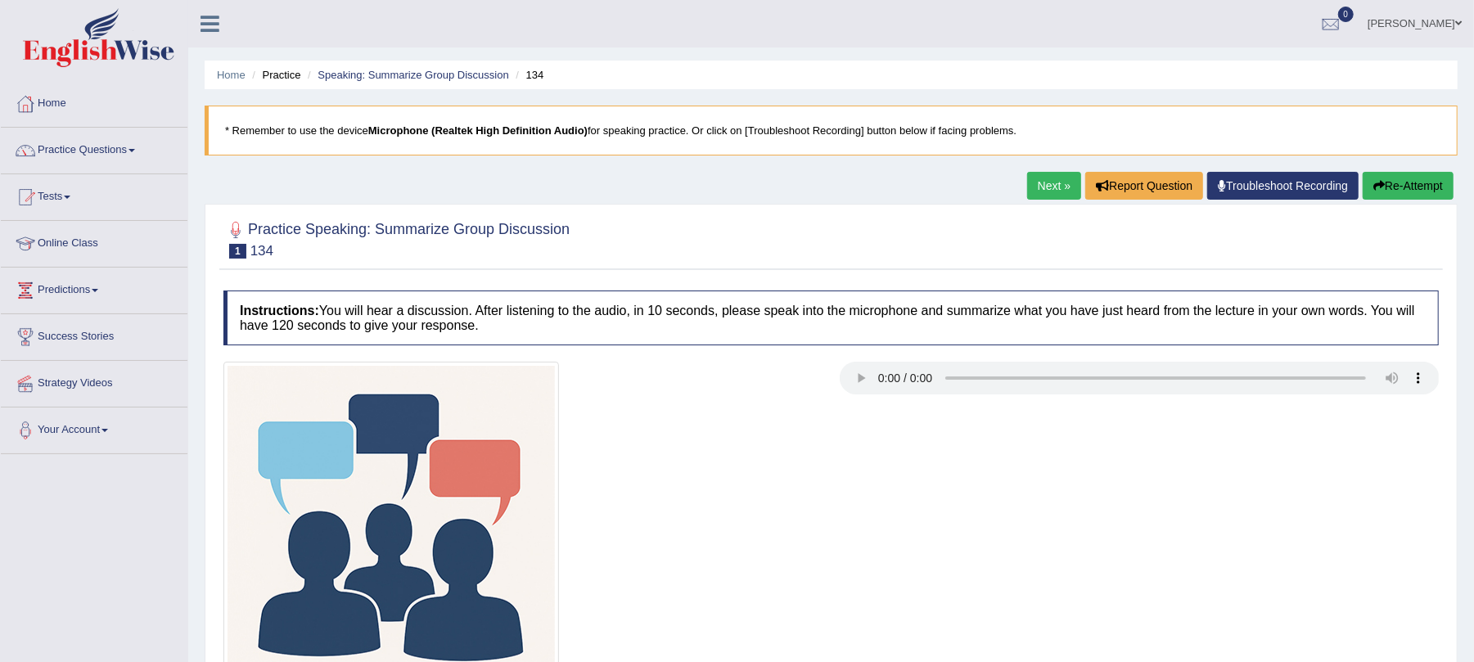
click at [1048, 188] on link "Next »" at bounding box center [1054, 186] width 54 height 28
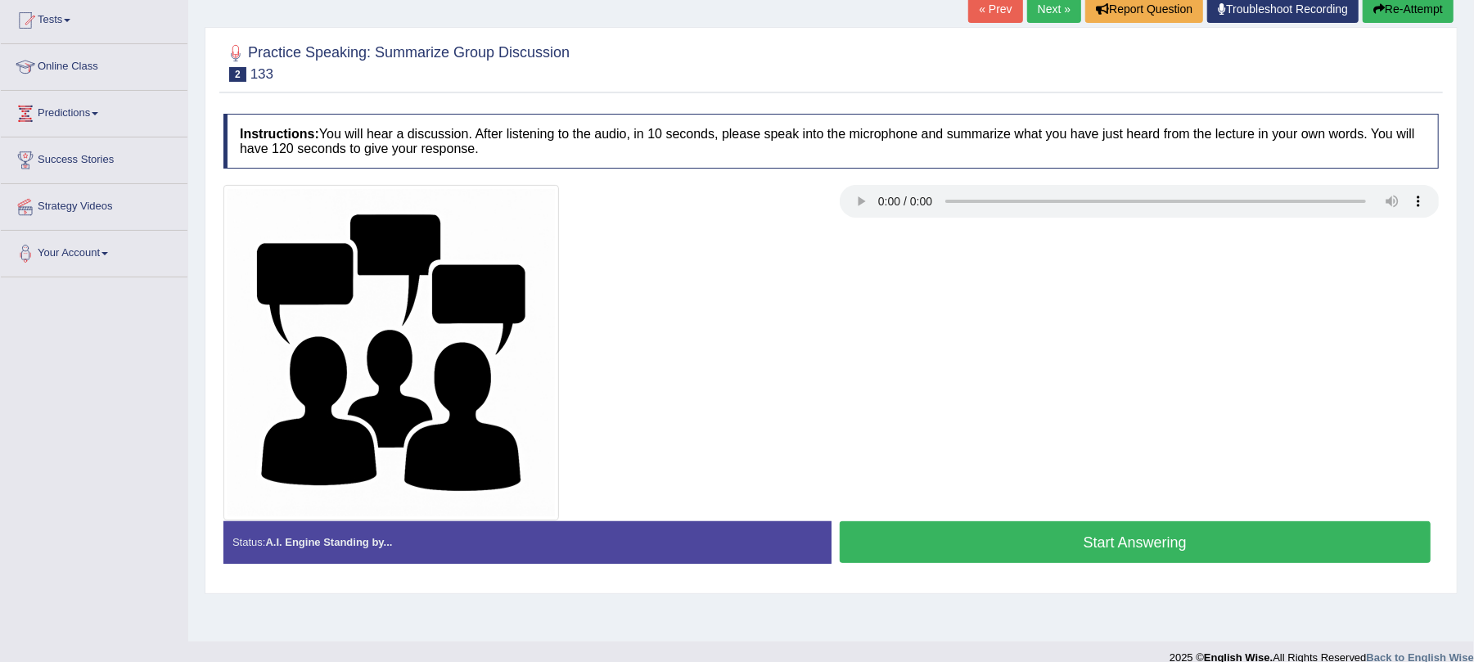
scroll to position [197, 0]
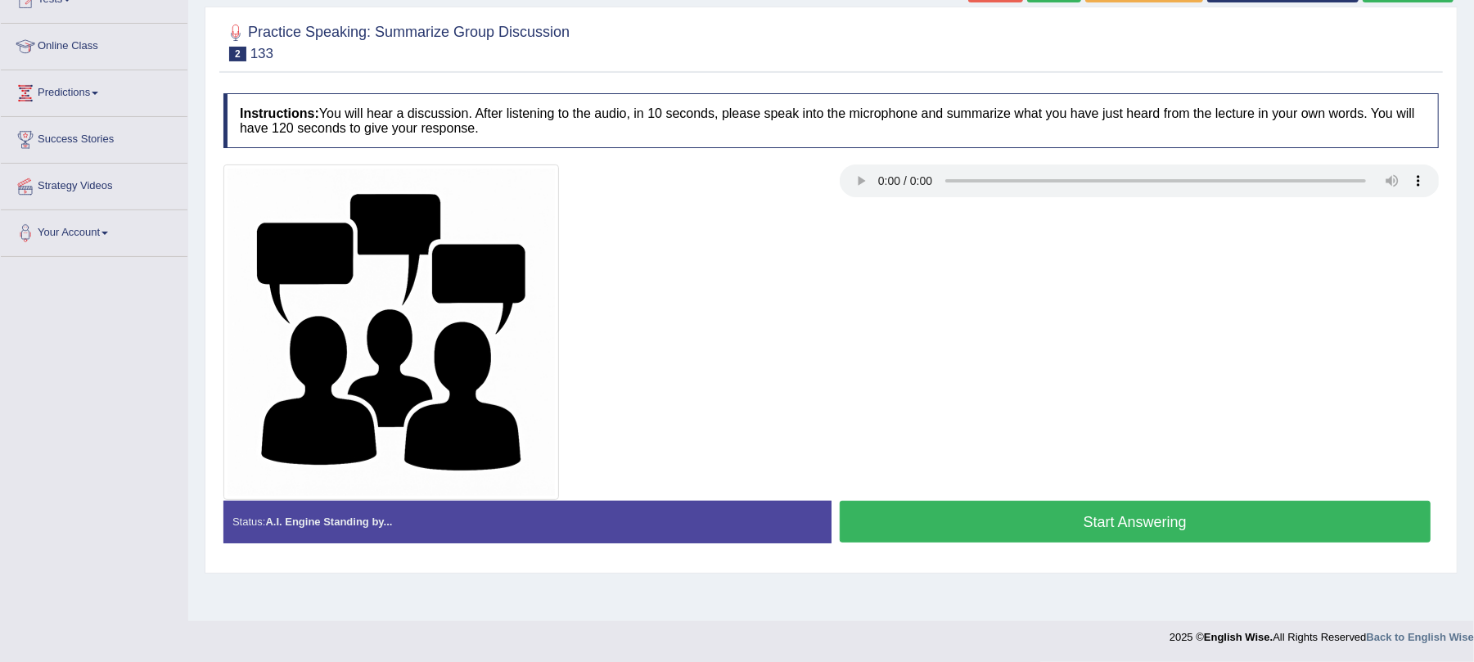
click at [1156, 525] on button "Start Answering" at bounding box center [1136, 522] width 592 height 42
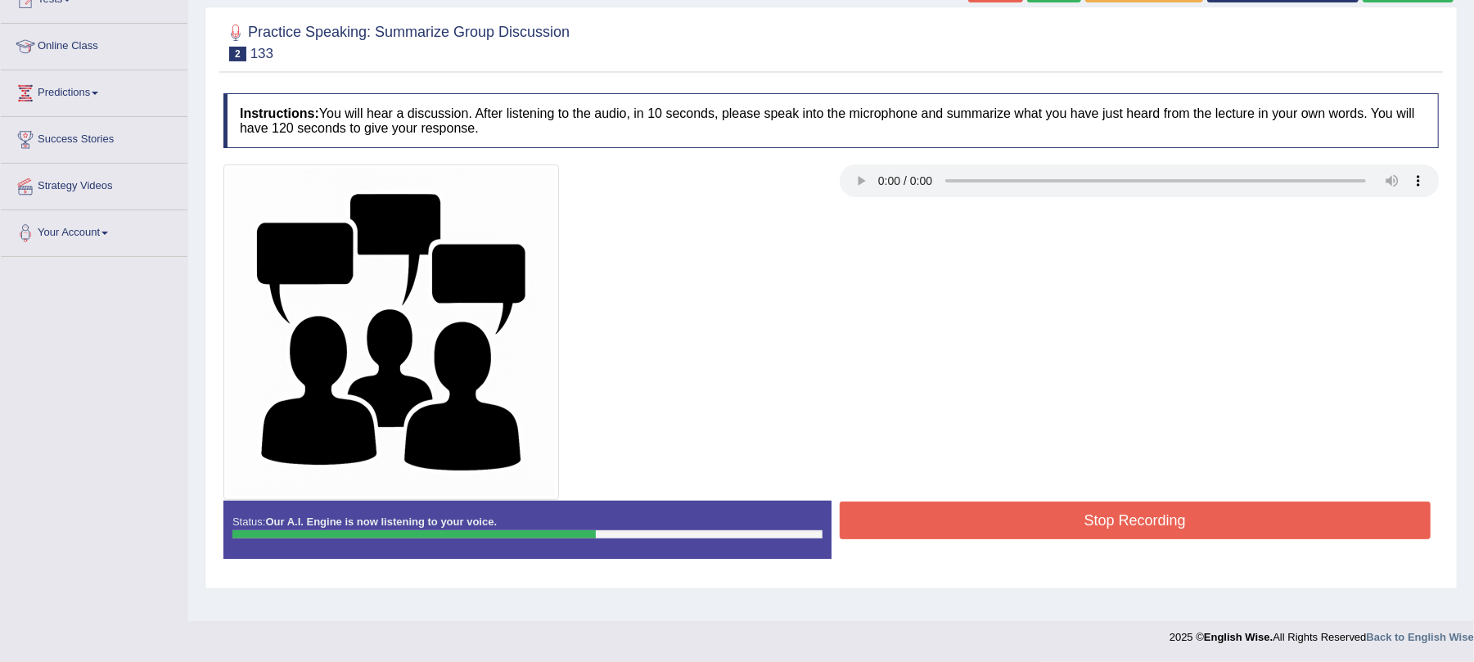
click at [1120, 515] on button "Stop Recording" at bounding box center [1136, 521] width 592 height 38
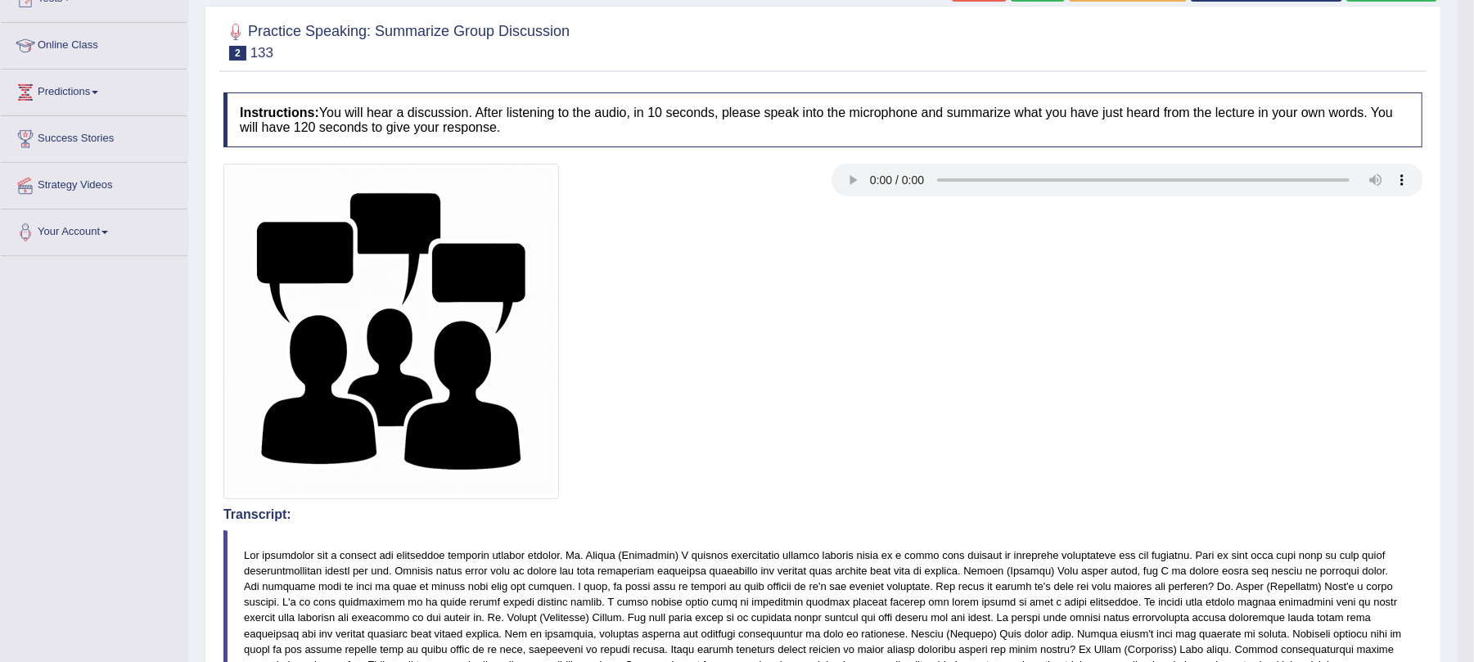
scroll to position [0, 0]
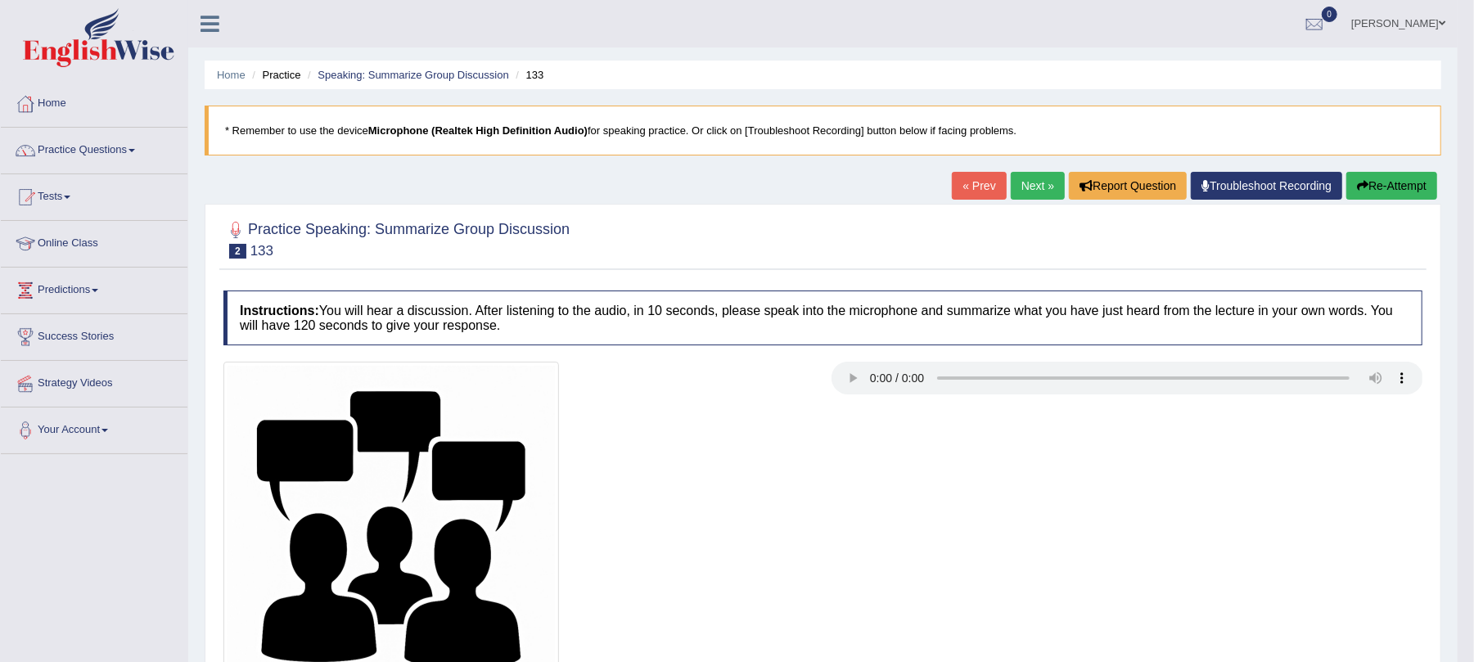
click at [1026, 190] on link "Next »" at bounding box center [1038, 186] width 54 height 28
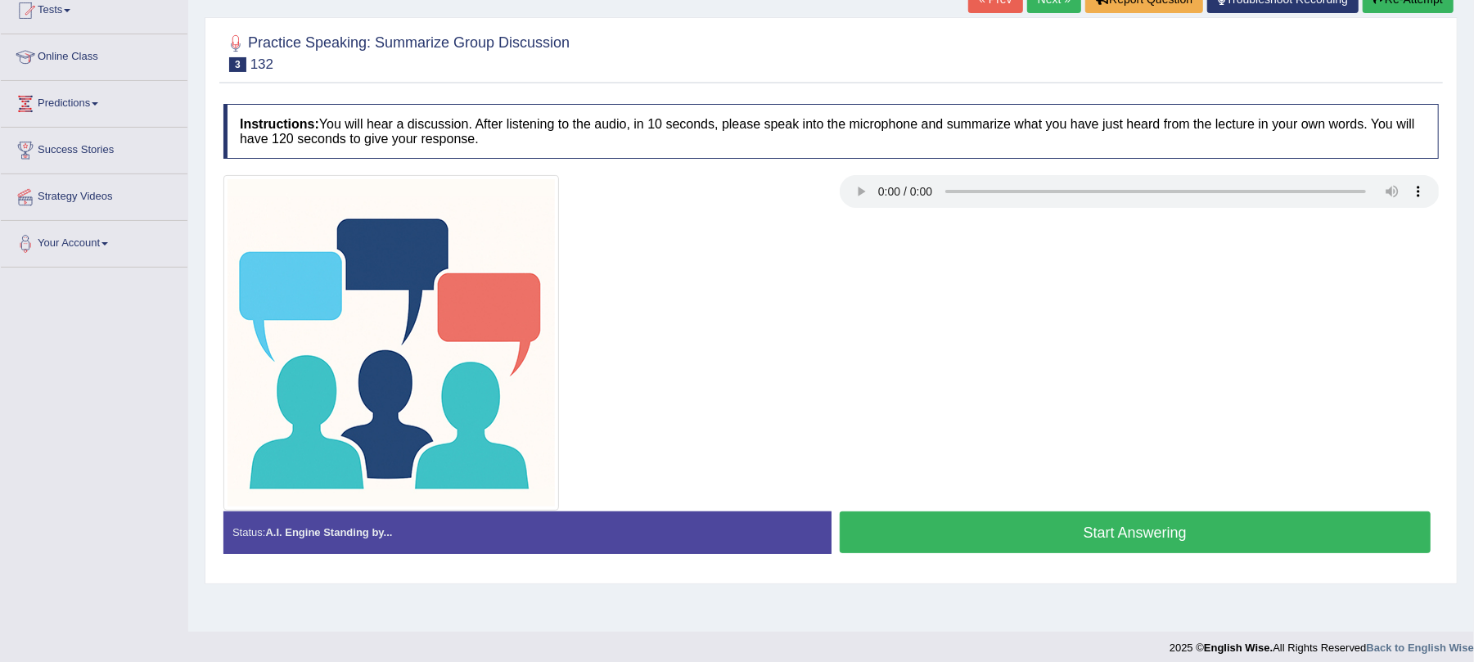
scroll to position [197, 0]
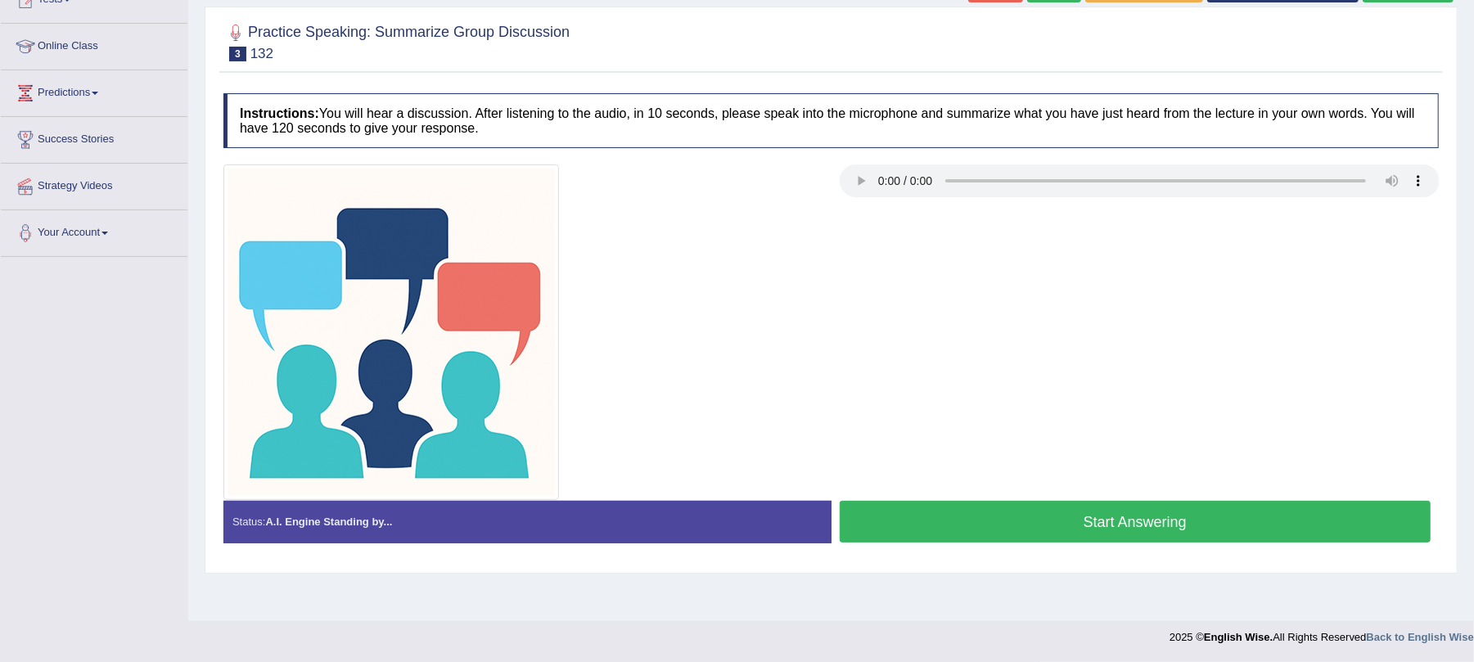
click at [1071, 508] on button "Start Answering" at bounding box center [1136, 522] width 592 height 42
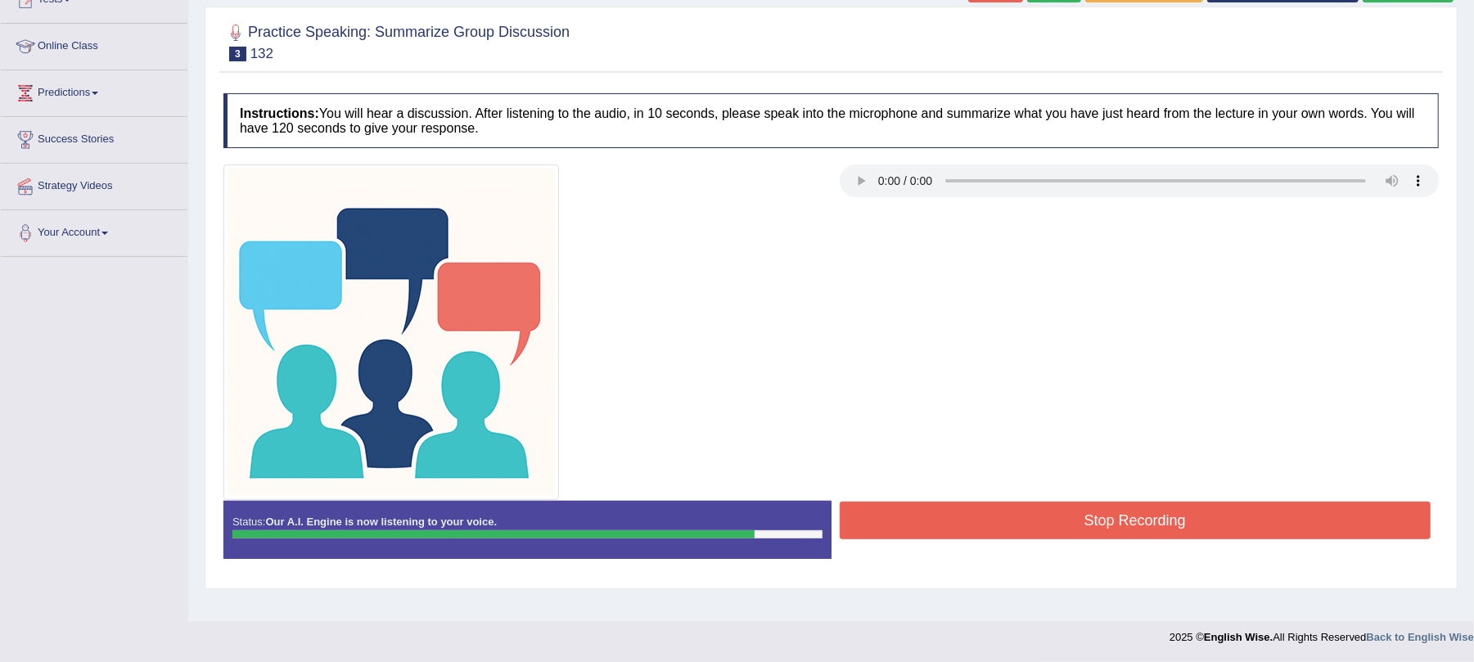
click at [920, 511] on button "Stop Recording" at bounding box center [1136, 521] width 592 height 38
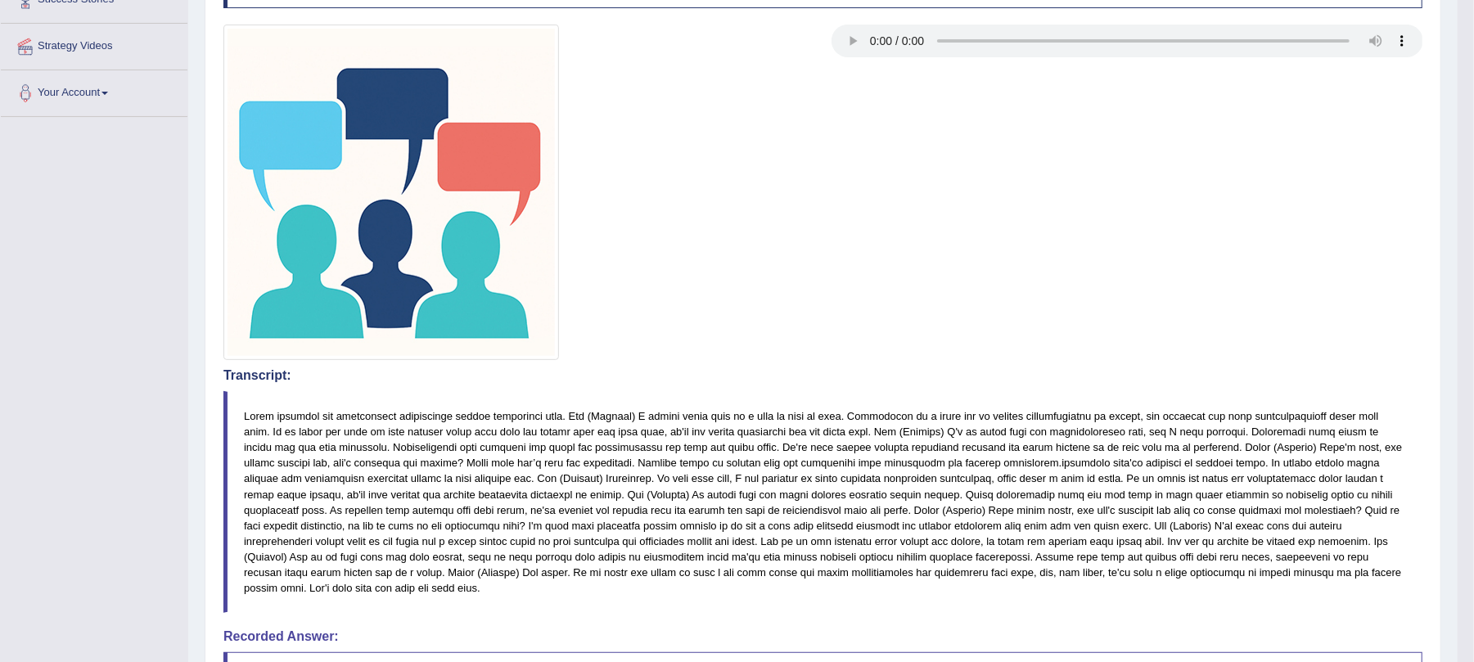
scroll to position [0, 0]
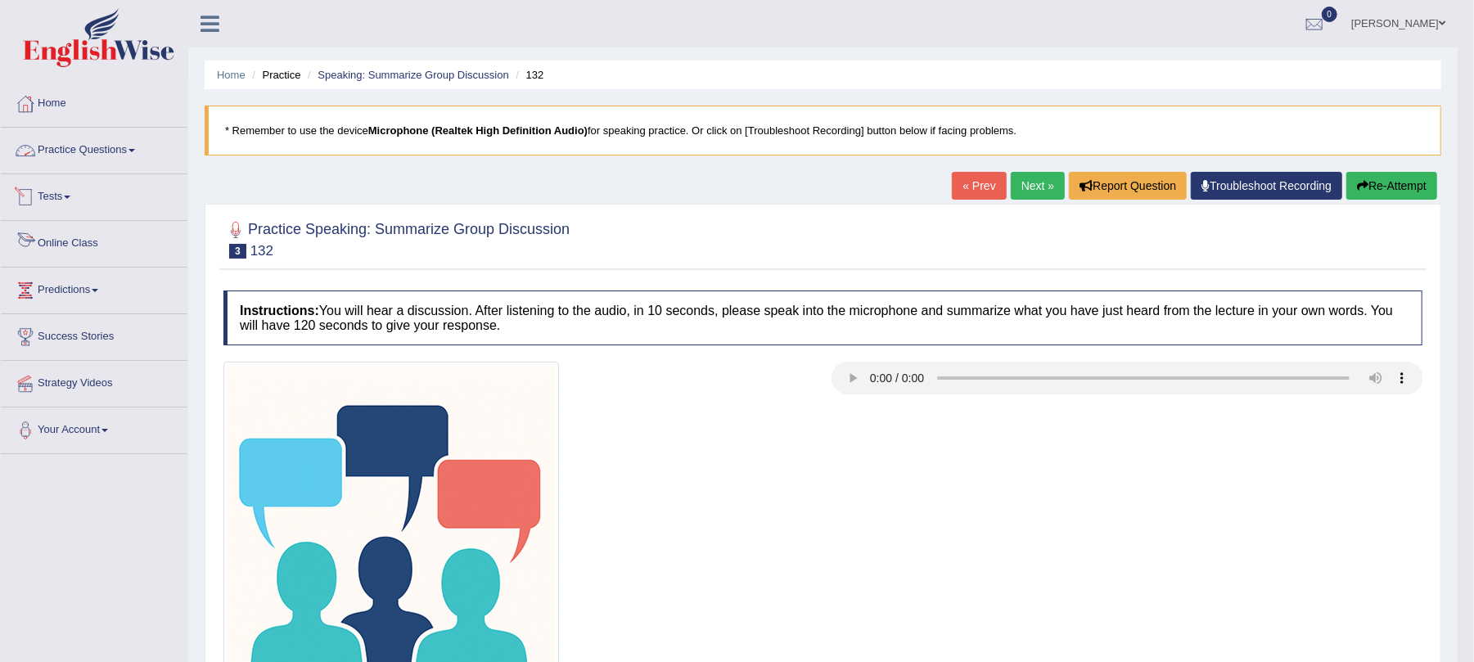
click at [83, 200] on link "Tests" at bounding box center [94, 194] width 187 height 41
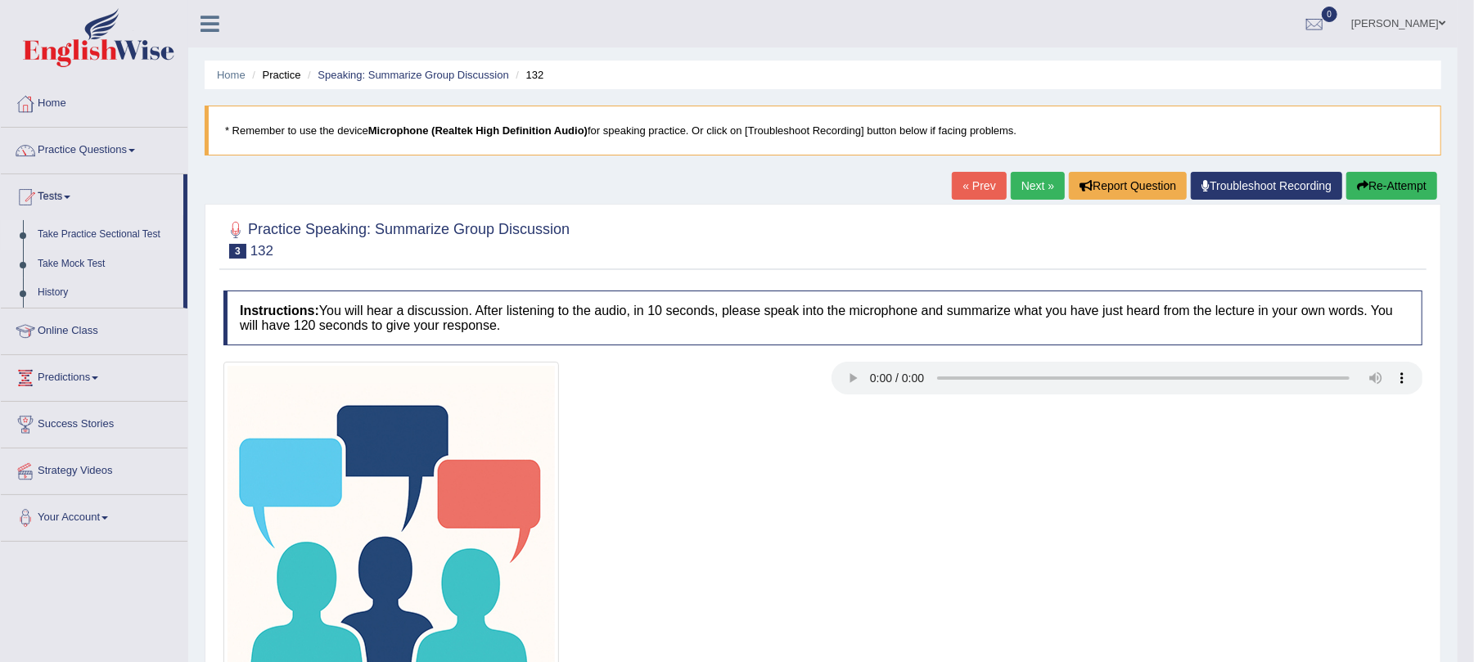
click at [90, 234] on link "Take Practice Sectional Test" at bounding box center [106, 234] width 153 height 29
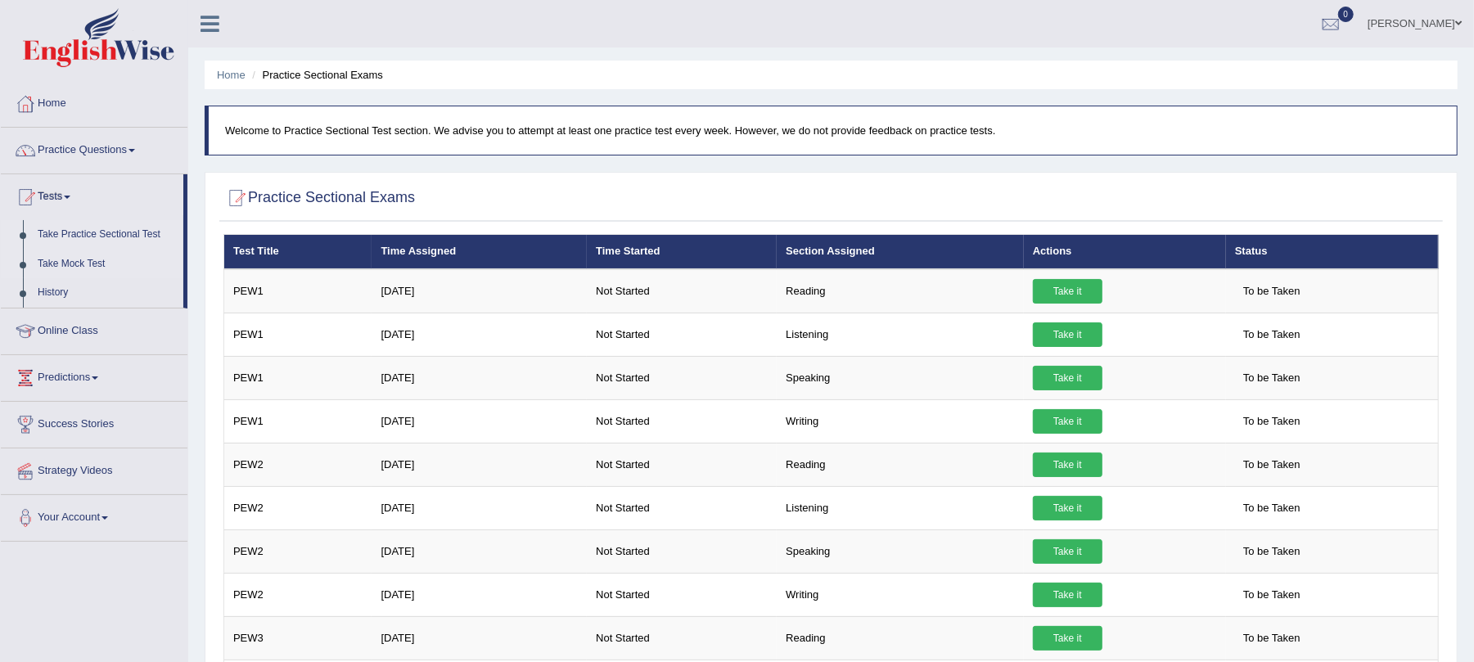
click at [75, 257] on link "Take Mock Test" at bounding box center [106, 264] width 153 height 29
click at [85, 232] on link "Take Practice Sectional Test" at bounding box center [106, 234] width 153 height 29
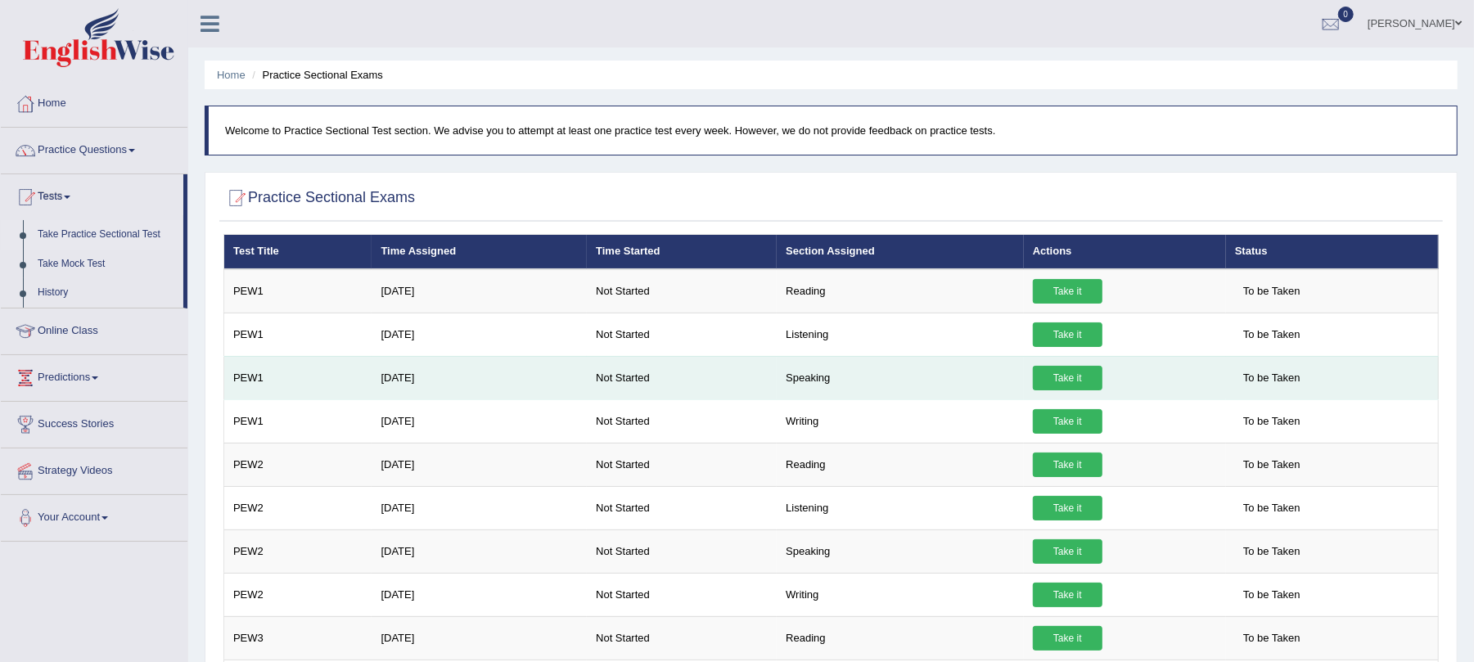
click at [1072, 378] on link "Take it" at bounding box center [1068, 378] width 70 height 25
